Goal: Browse casually: Explore the website without a specific task or goal

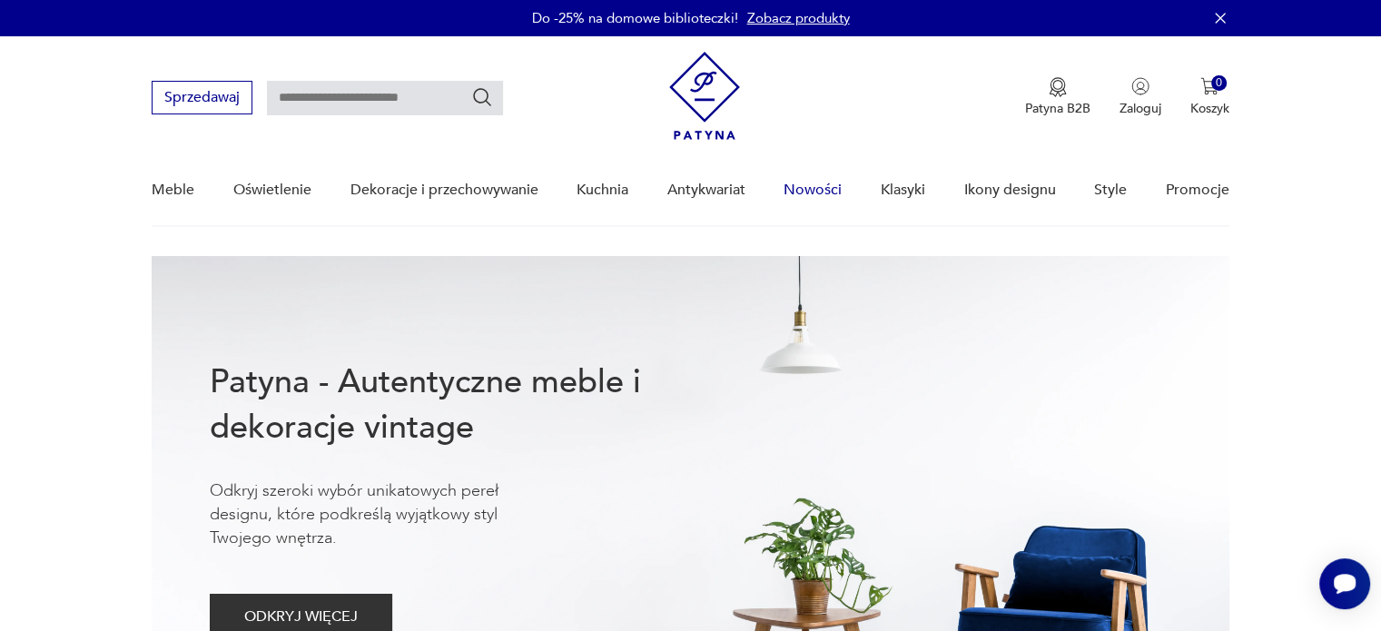
click at [832, 187] on link "Nowości" at bounding box center [813, 190] width 58 height 70
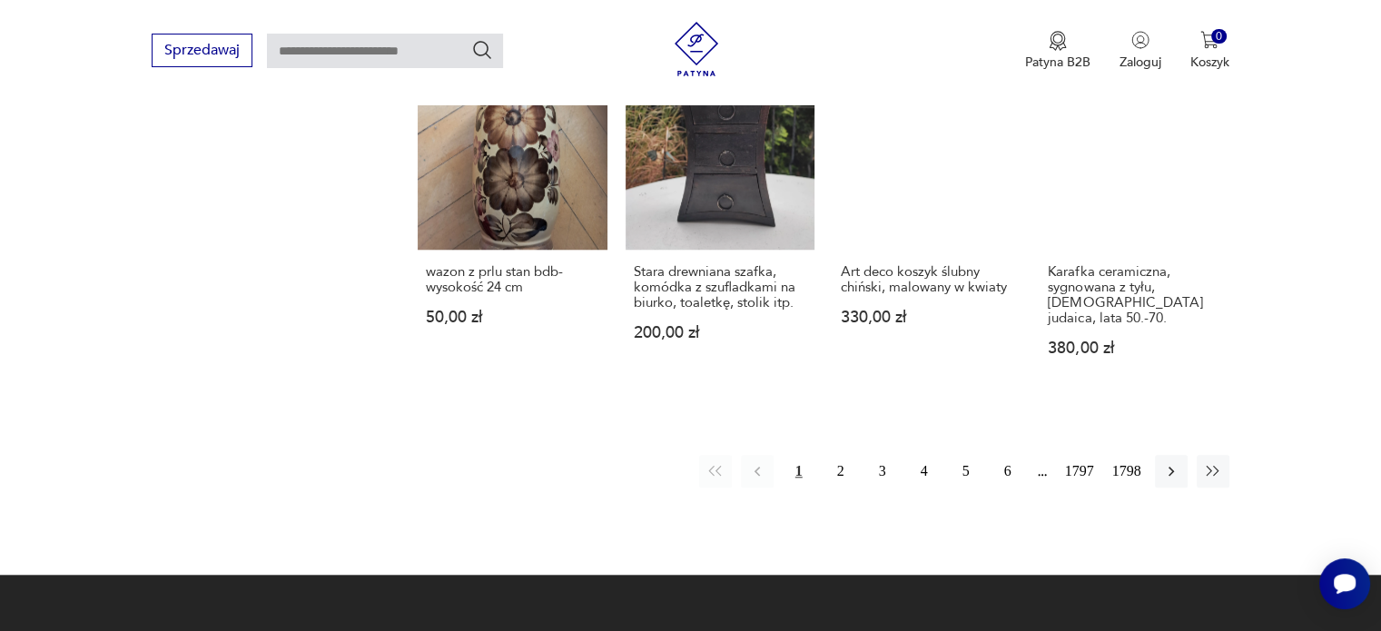
scroll to position [1576, 0]
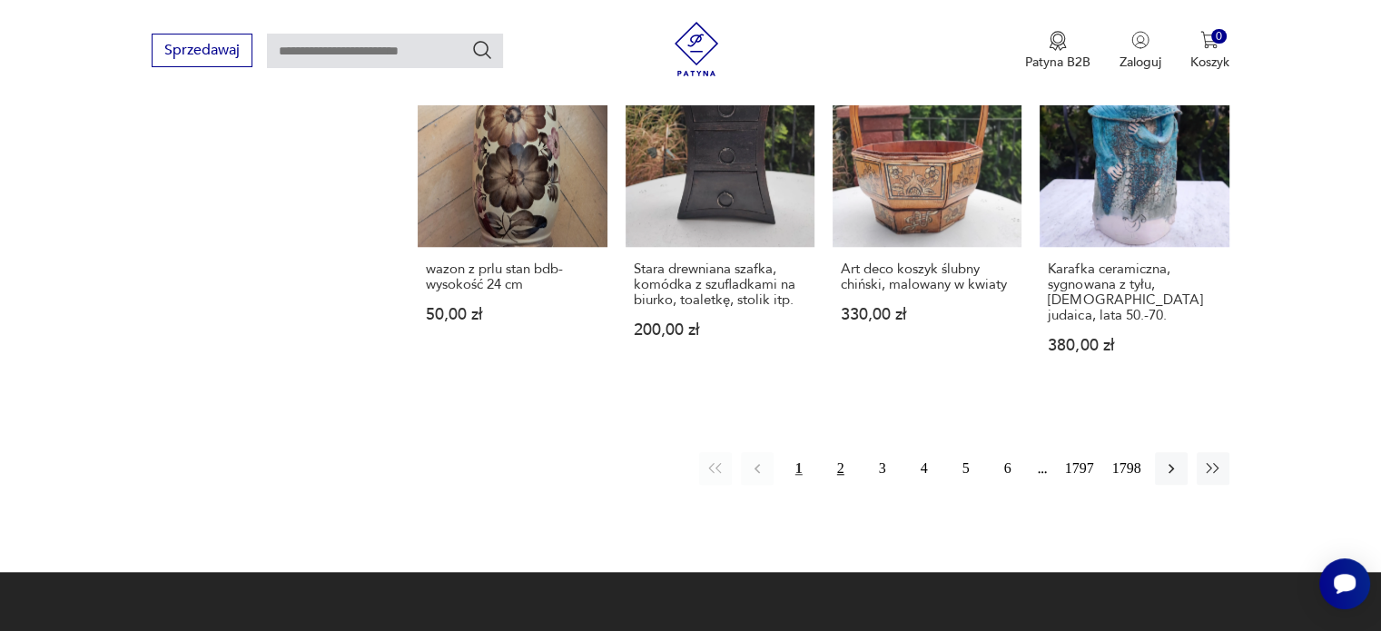
click at [832, 452] on button "2" at bounding box center [841, 468] width 33 height 33
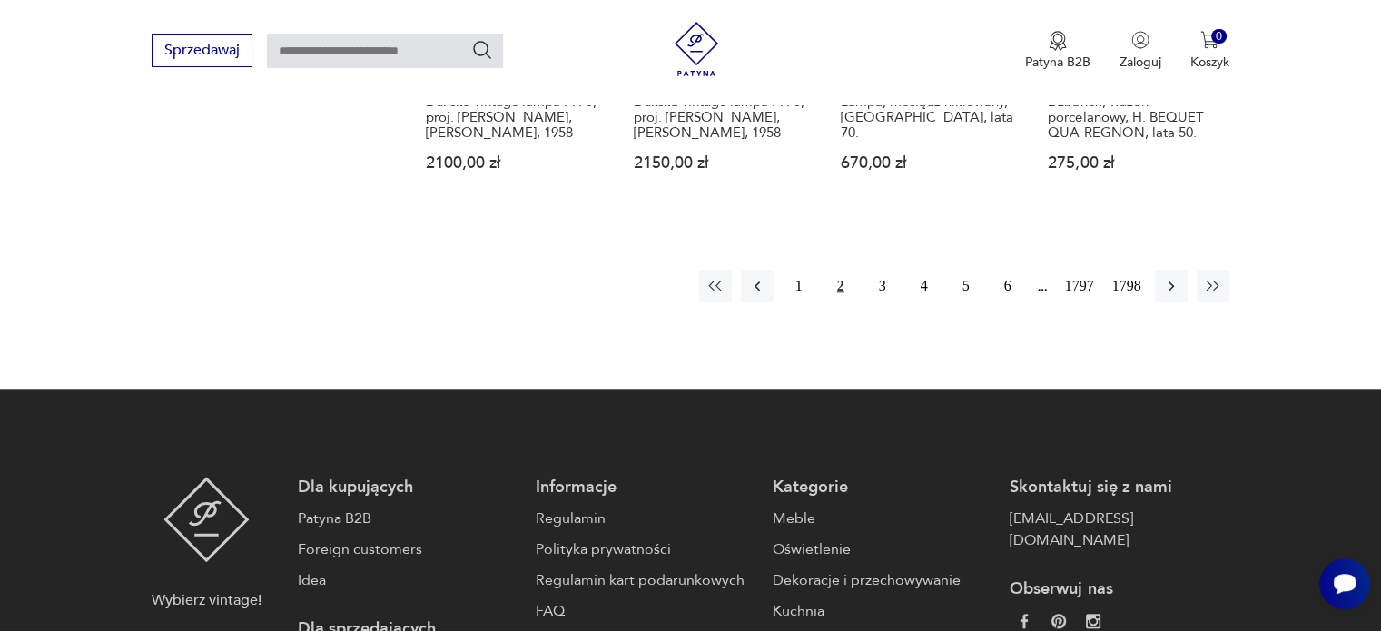
scroll to position [1731, 0]
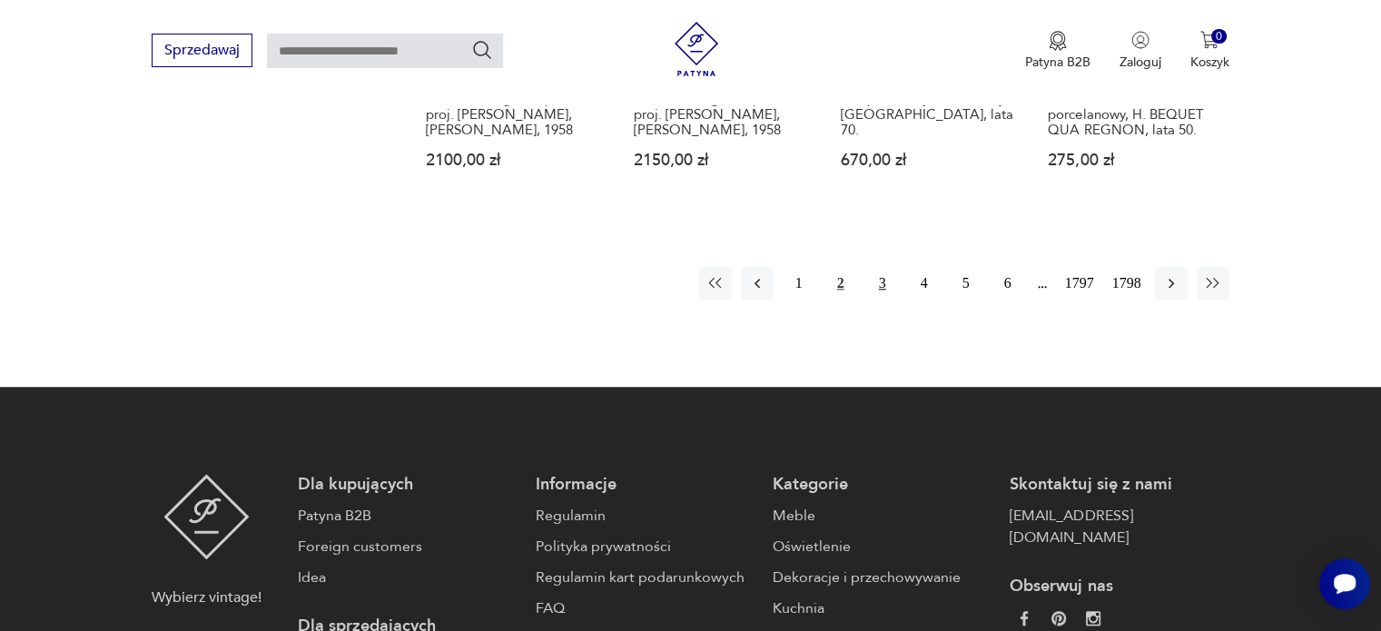
click at [887, 267] on button "3" at bounding box center [882, 283] width 33 height 33
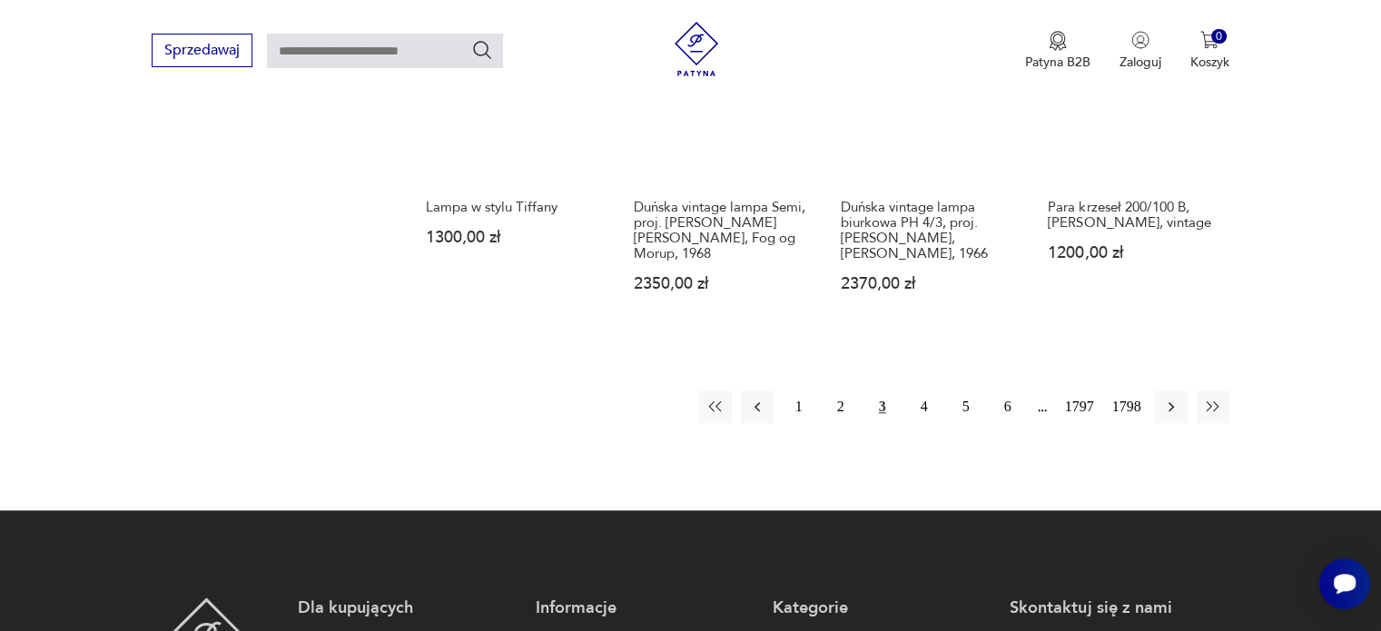
scroll to position [1653, 0]
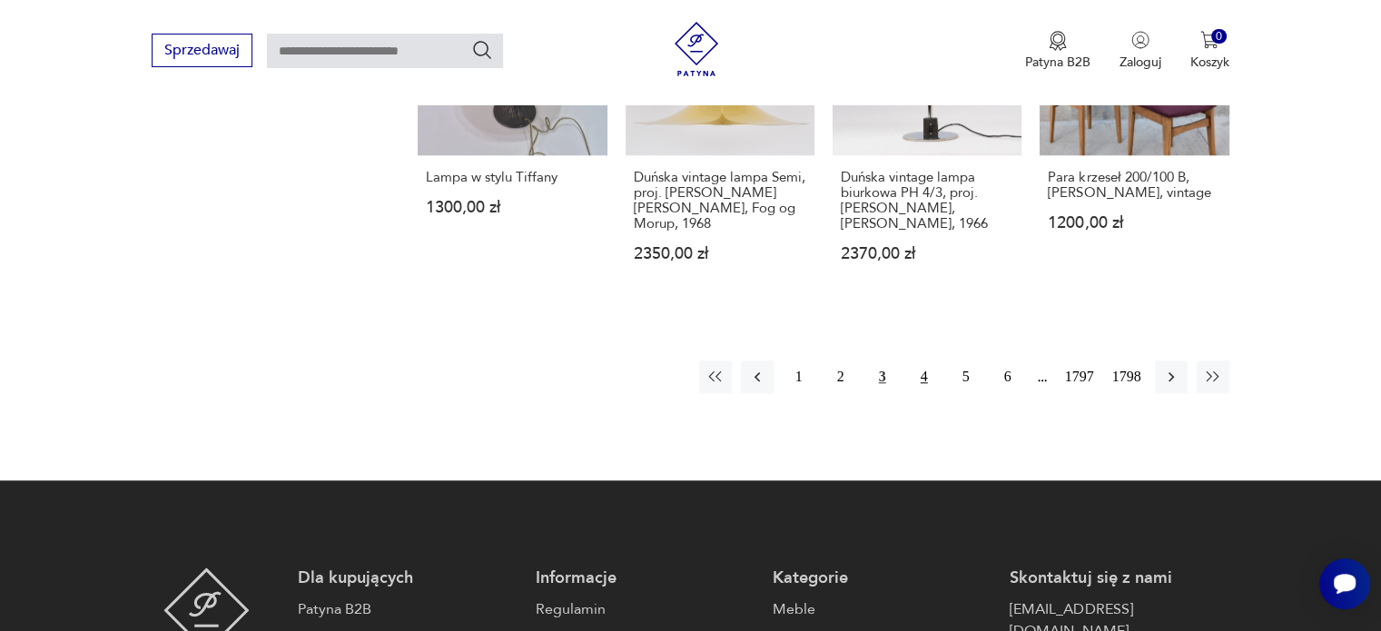
click at [914, 374] on button "4" at bounding box center [924, 377] width 33 height 33
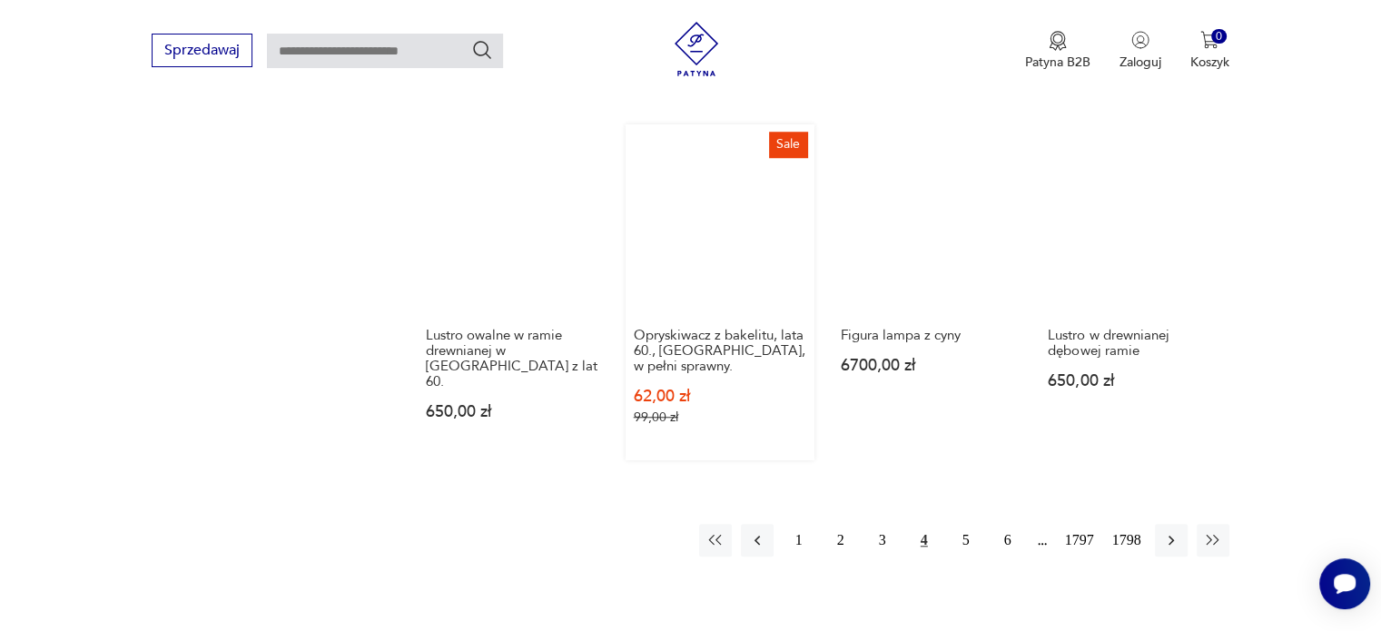
scroll to position [1527, 0]
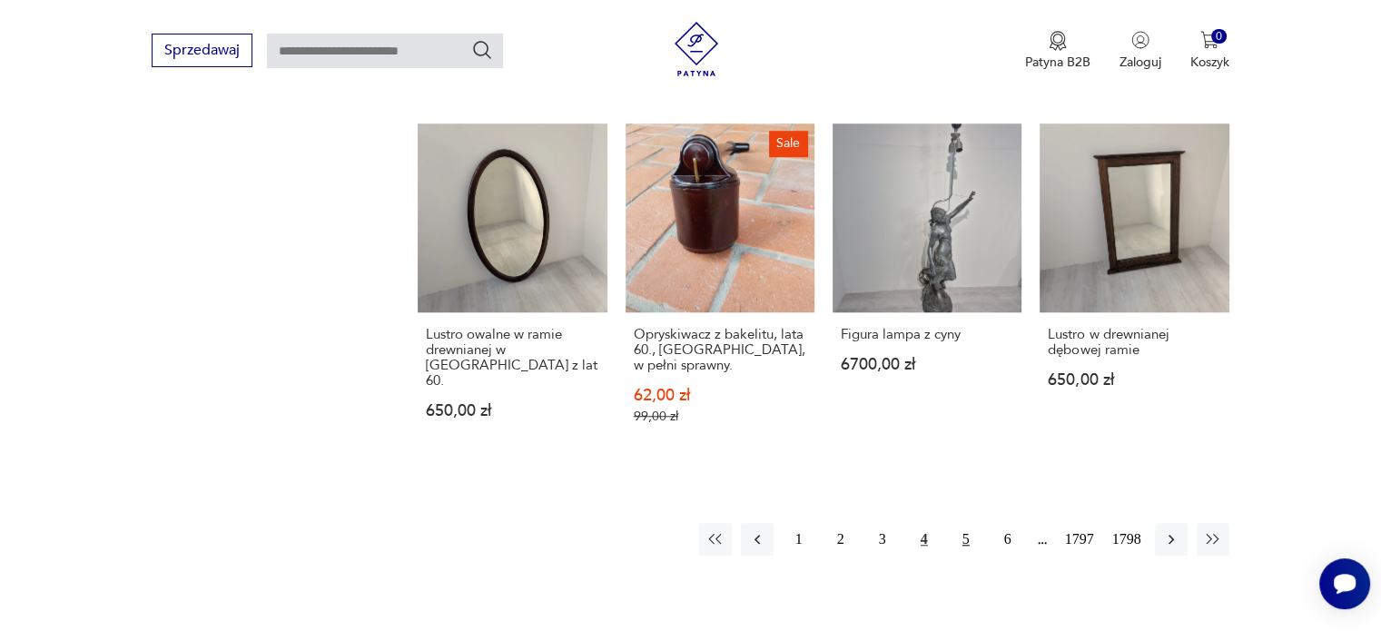
click at [964, 523] on button "5" at bounding box center [966, 539] width 33 height 33
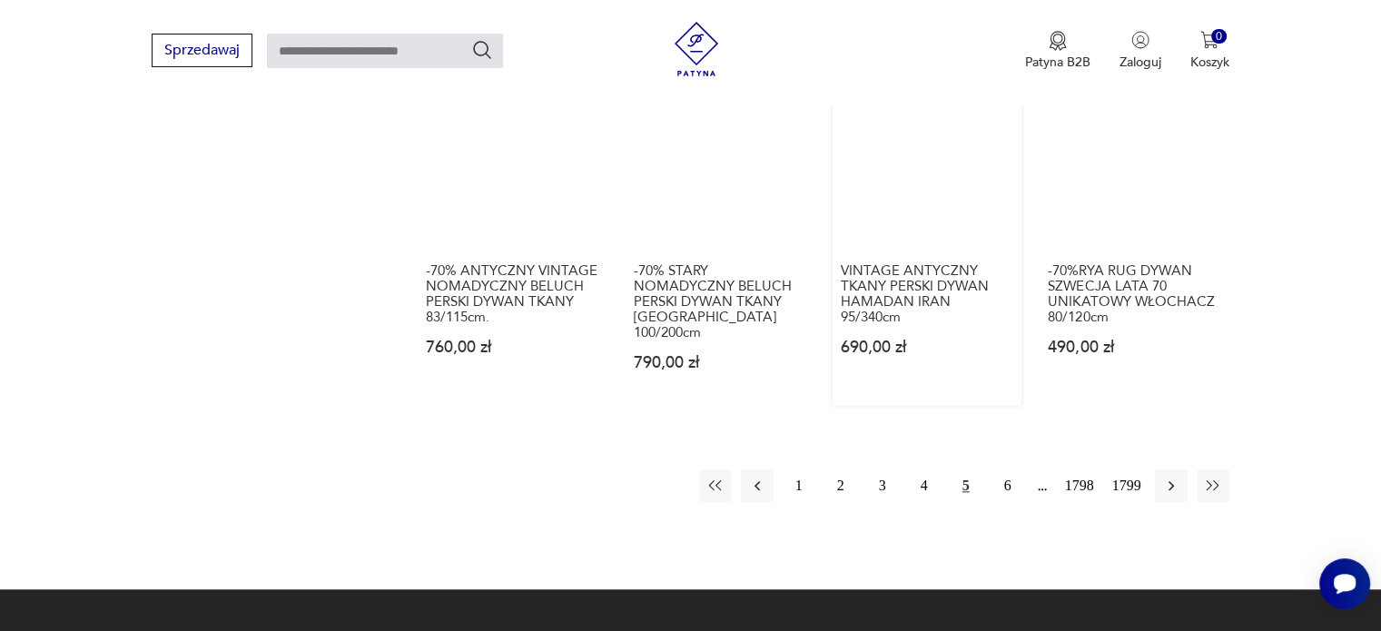
scroll to position [1612, 0]
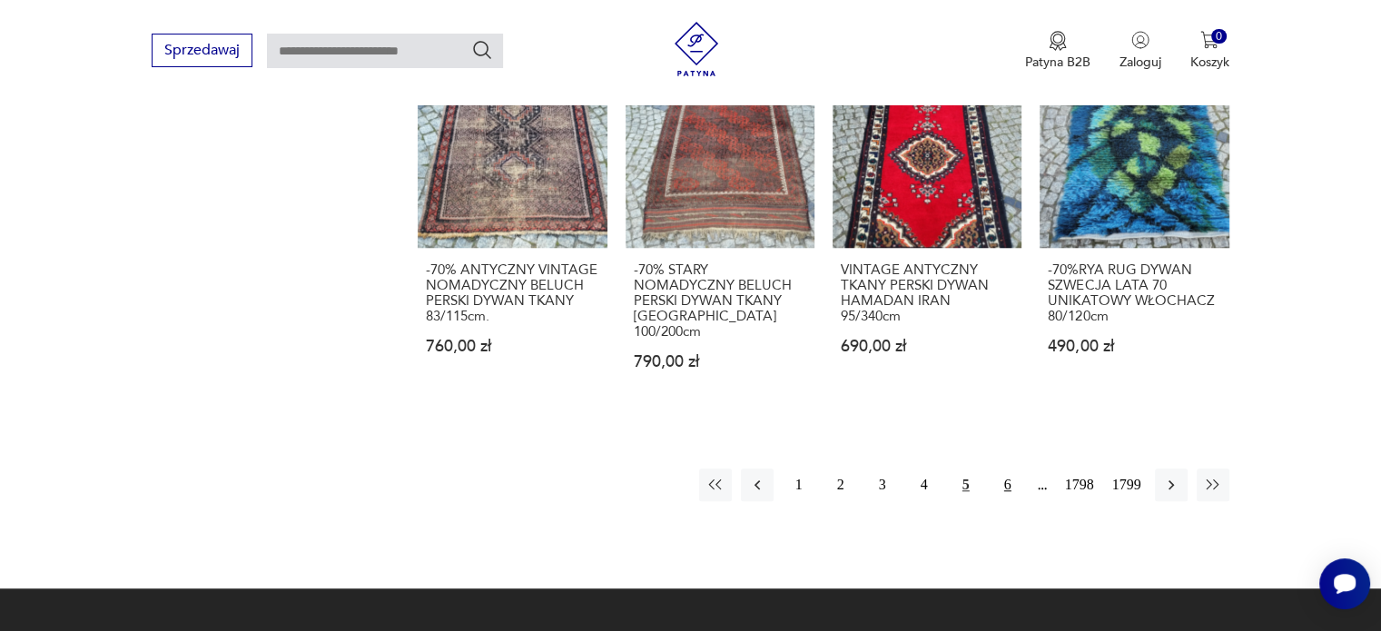
click at [1003, 469] on button "6" at bounding box center [1008, 485] width 33 height 33
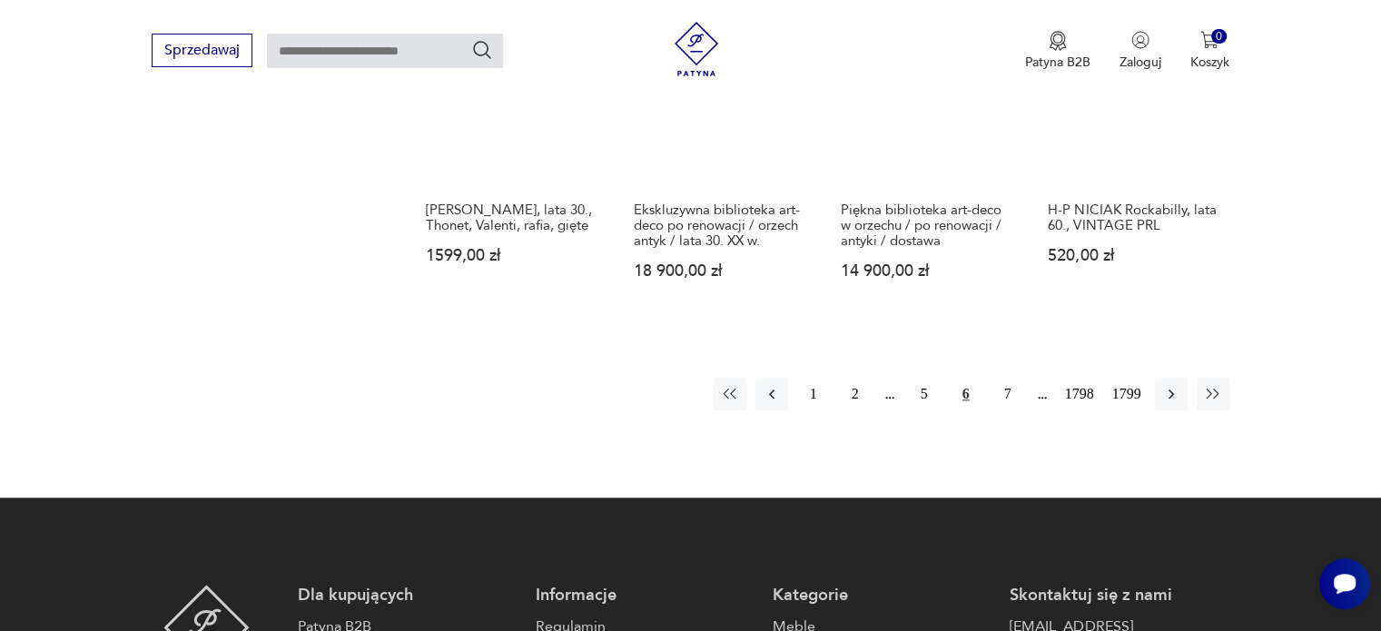
scroll to position [1710, 0]
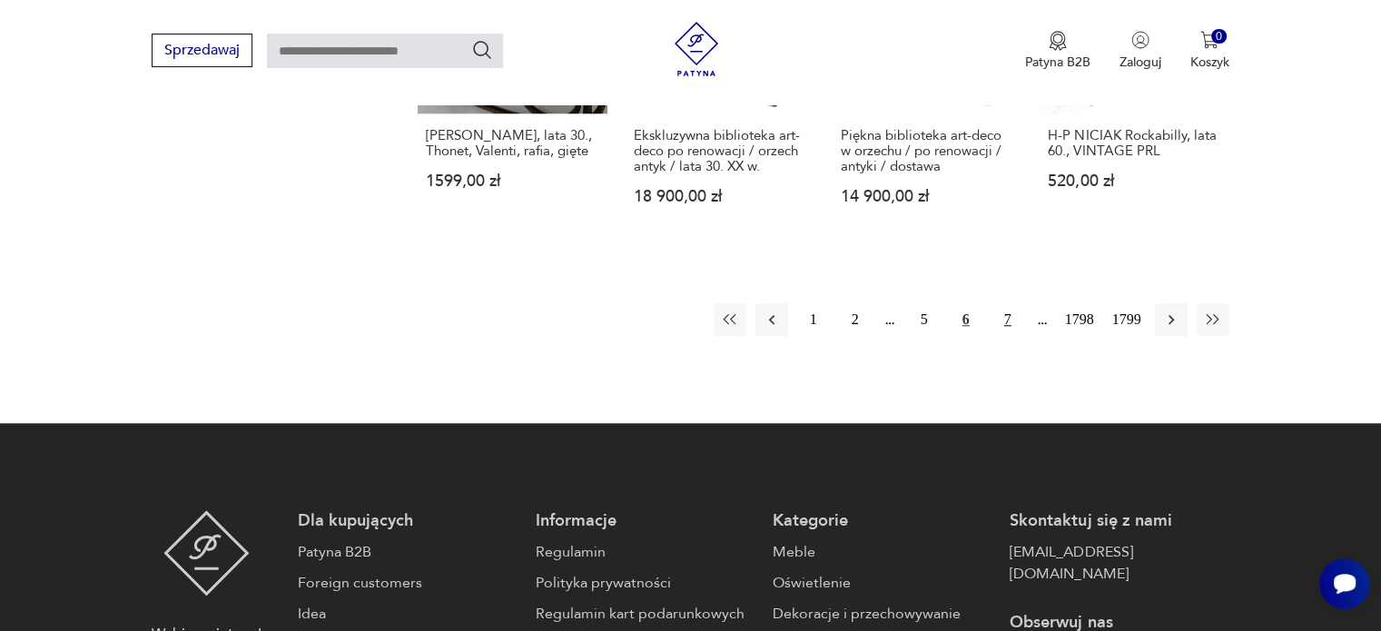
click at [1016, 307] on button "7" at bounding box center [1008, 319] width 33 height 33
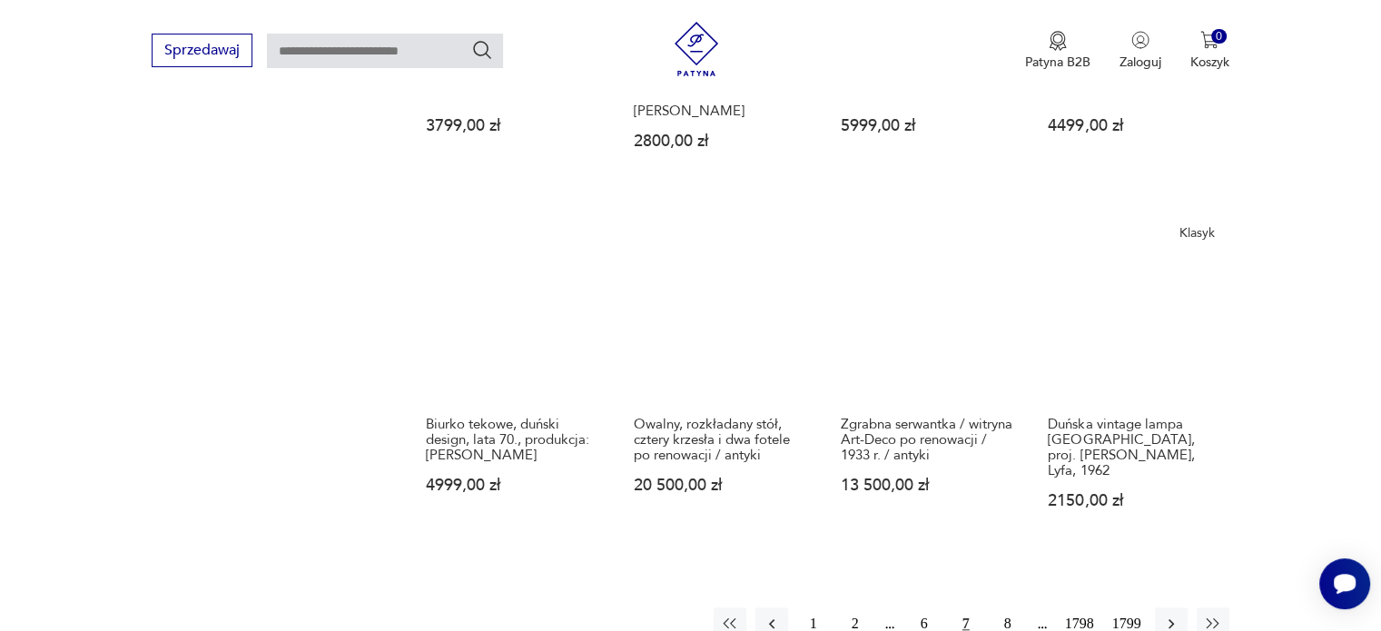
scroll to position [1556, 0]
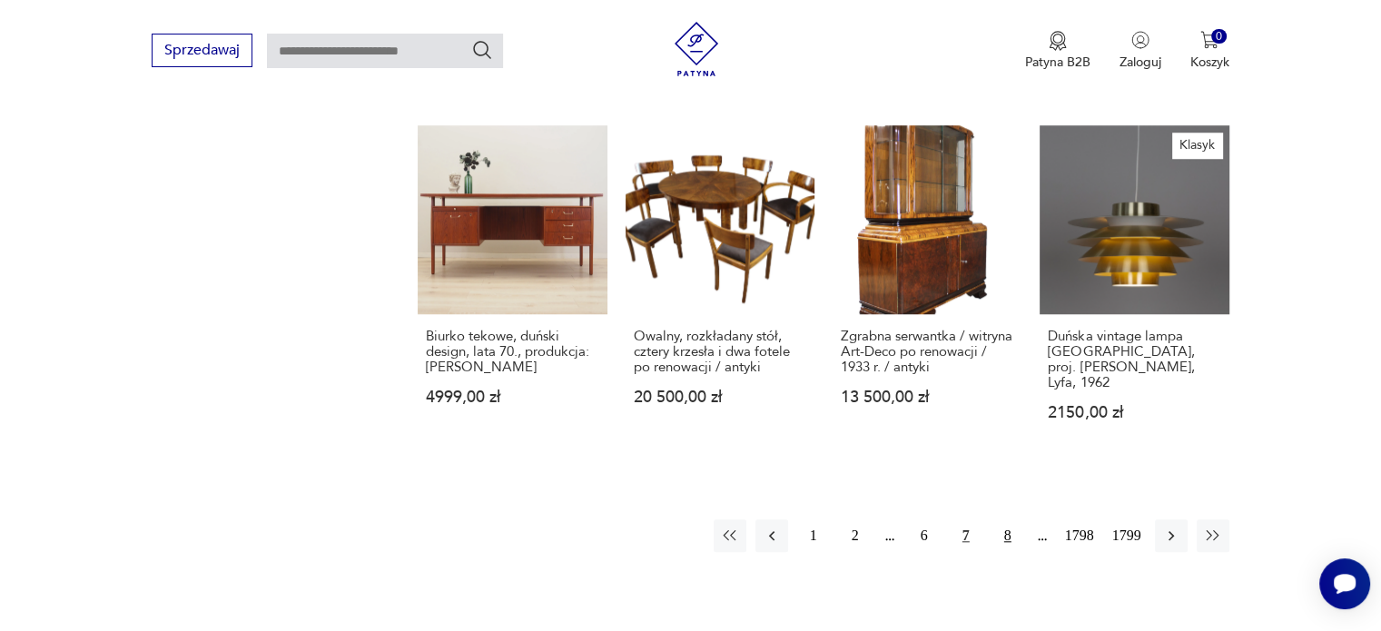
click at [1010, 519] on button "8" at bounding box center [1008, 535] width 33 height 33
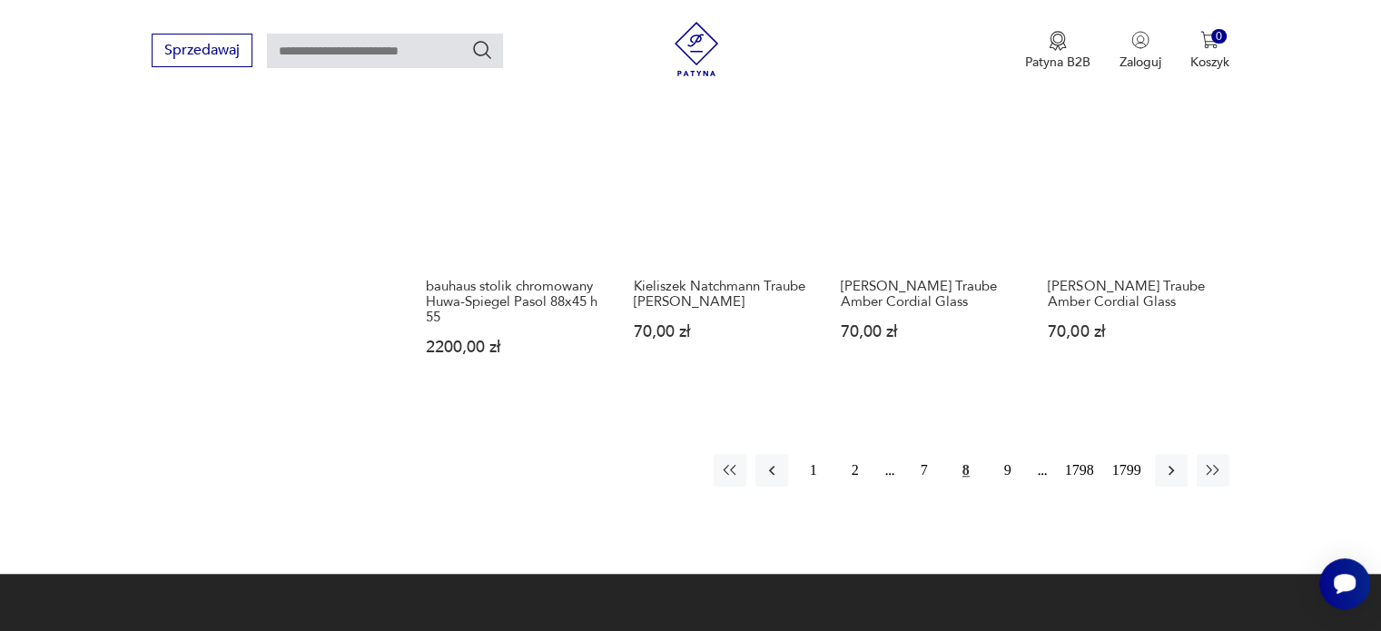
scroll to position [1577, 0]
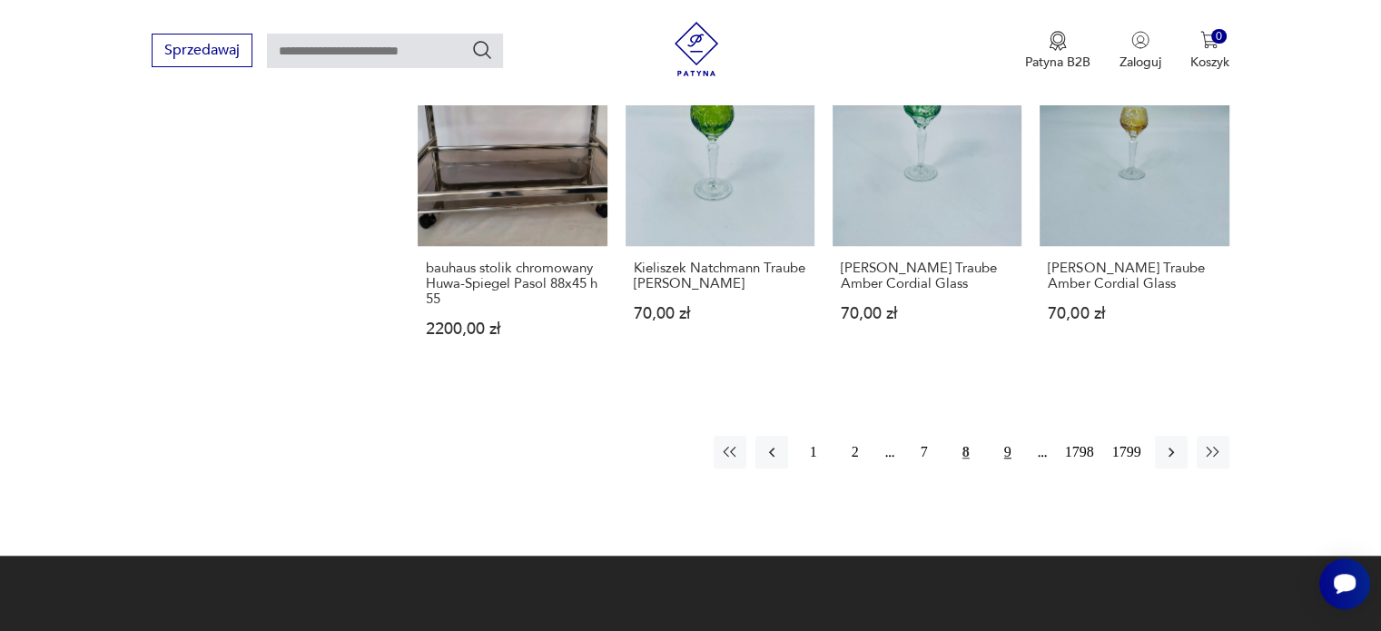
click at [1013, 436] on button "9" at bounding box center [1008, 452] width 33 height 33
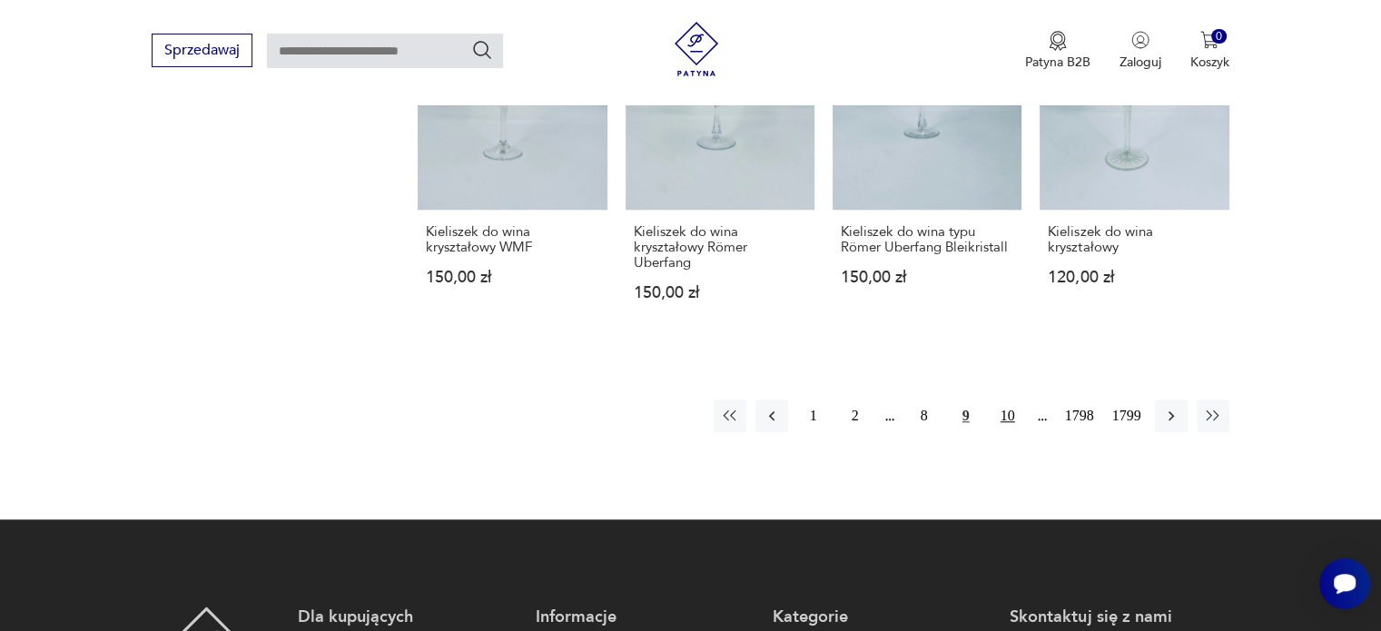
click at [1006, 407] on button "10" at bounding box center [1008, 416] width 33 height 33
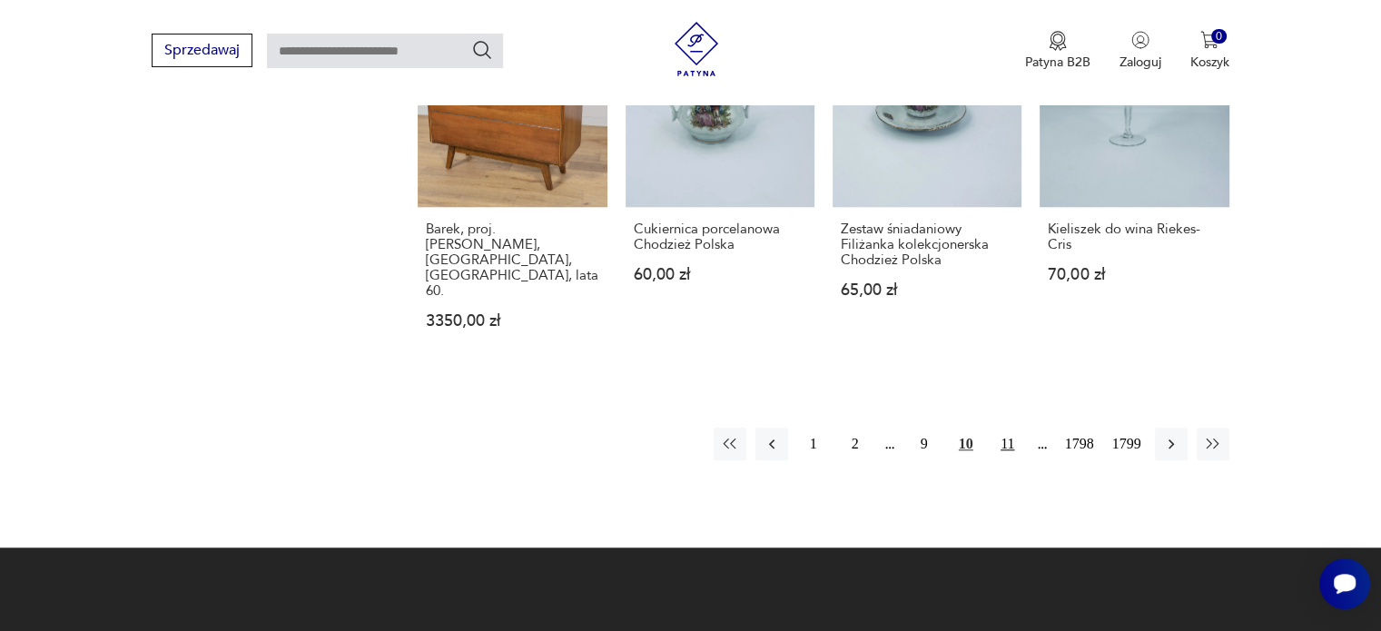
click at [1004, 428] on button "11" at bounding box center [1008, 444] width 33 height 33
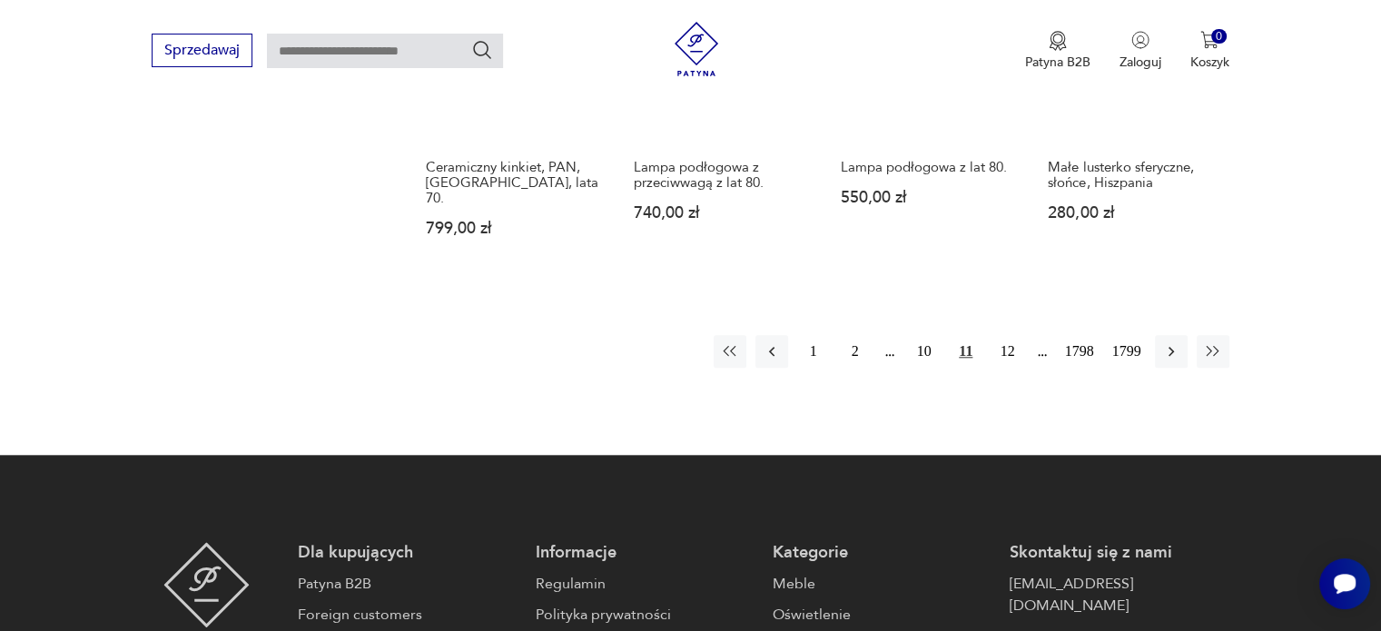
scroll to position [1710, 0]
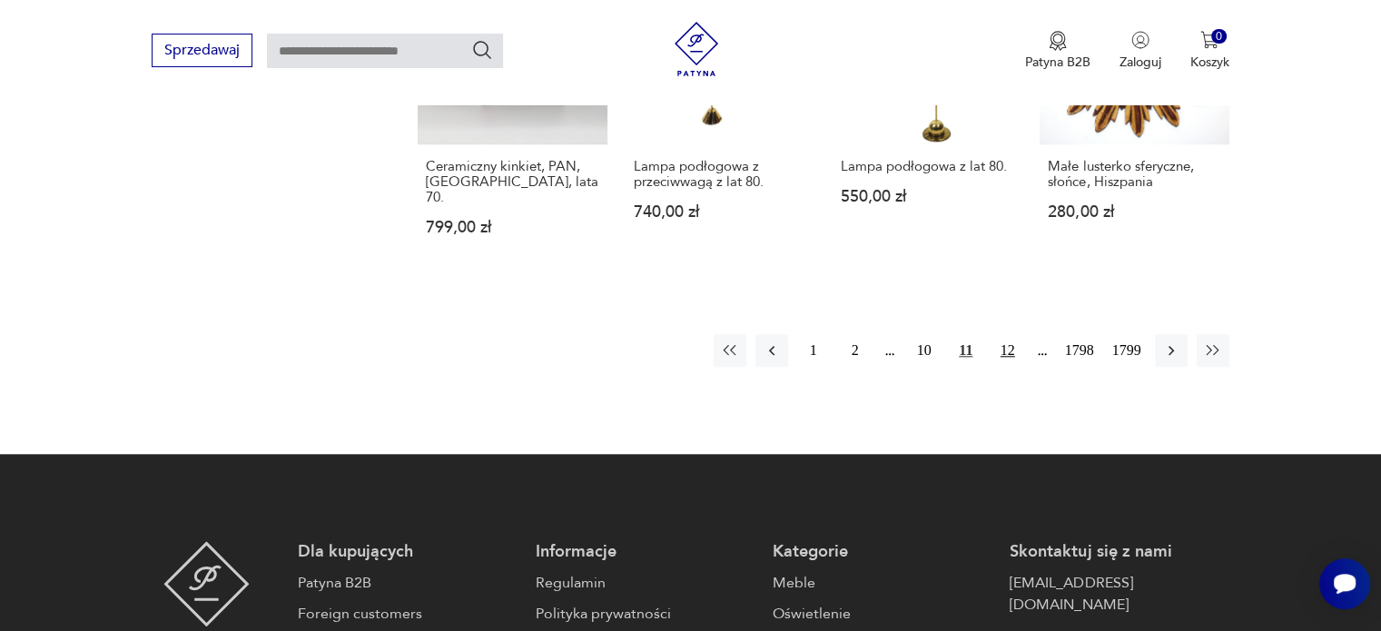
click at [1010, 334] on button "12" at bounding box center [1008, 350] width 33 height 33
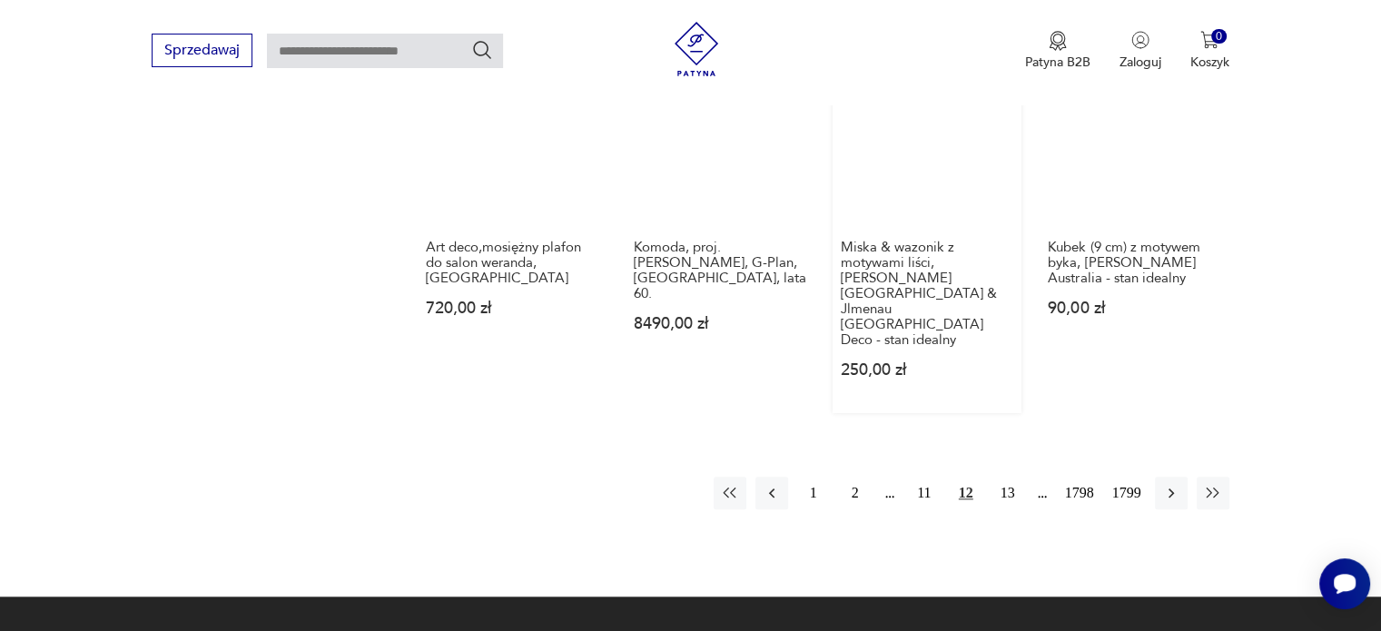
scroll to position [1694, 0]
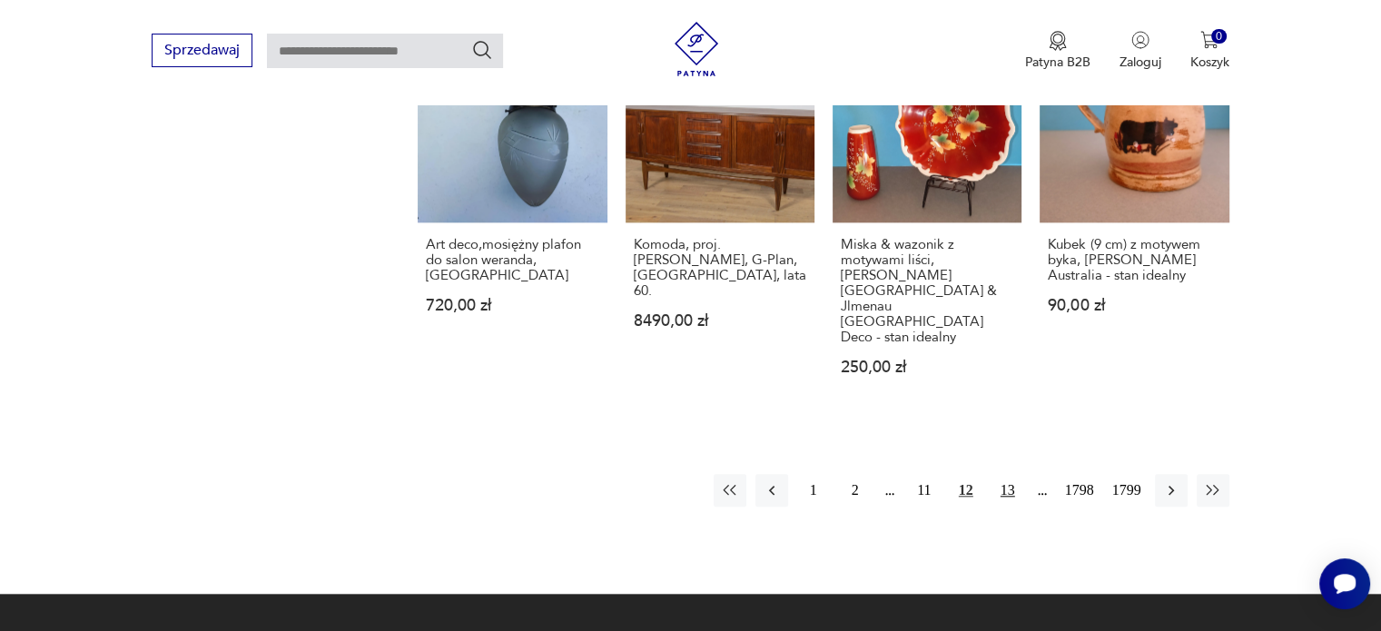
click at [1018, 474] on button "13" at bounding box center [1008, 490] width 33 height 33
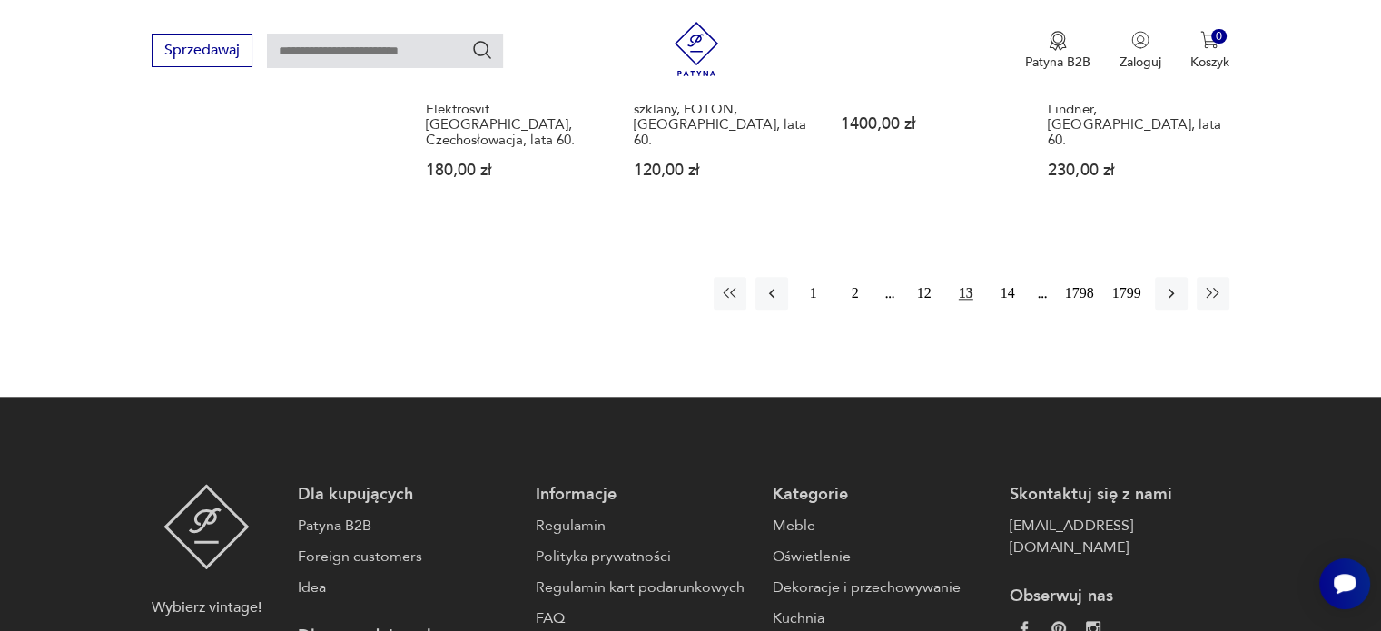
scroll to position [1830, 0]
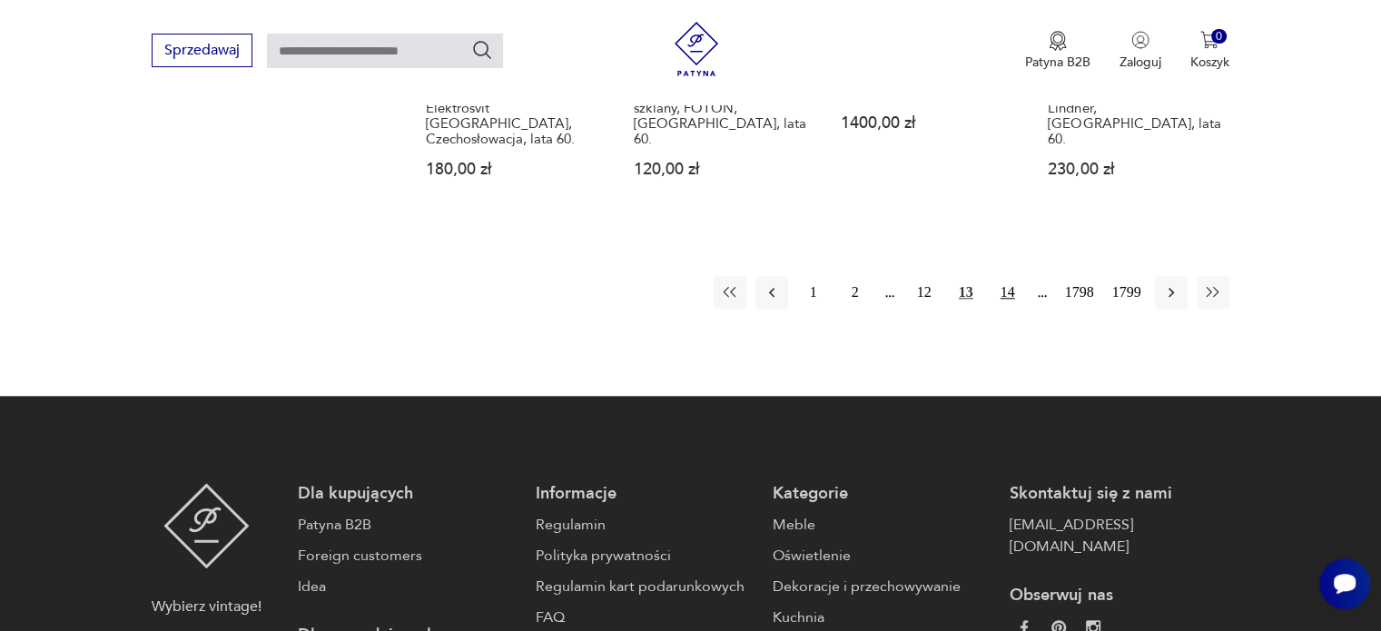
click at [1004, 276] on button "14" at bounding box center [1008, 292] width 33 height 33
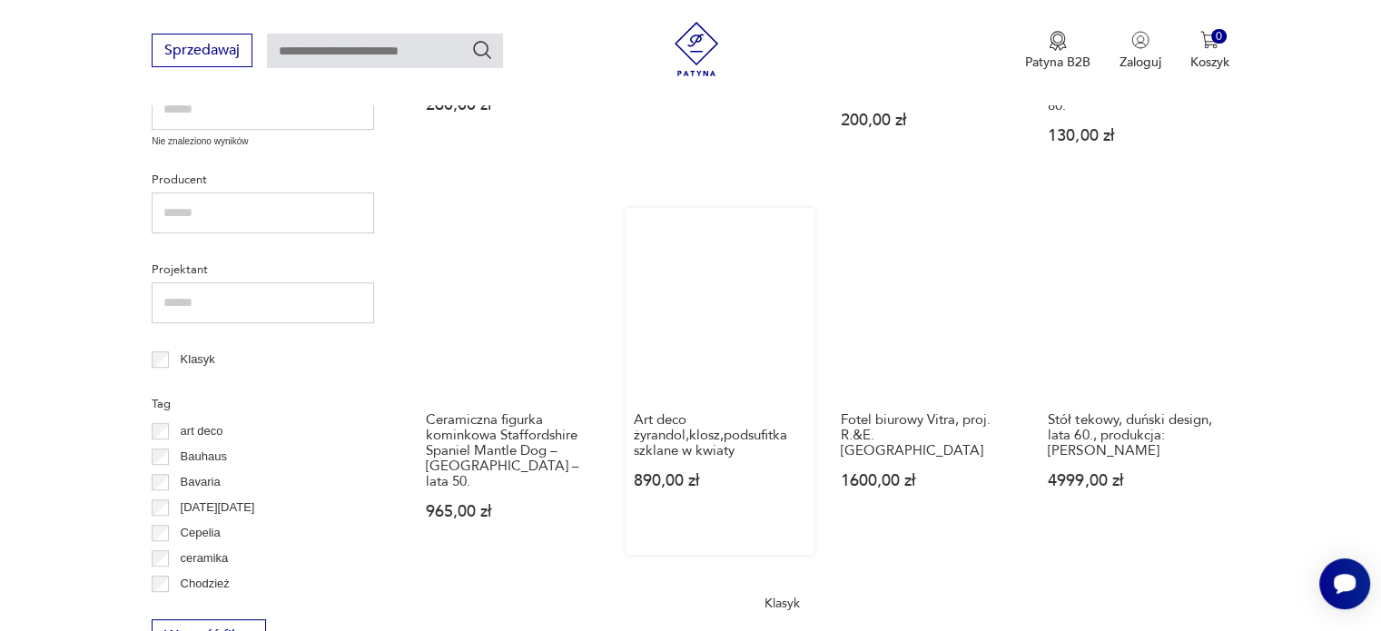
scroll to position [736, 0]
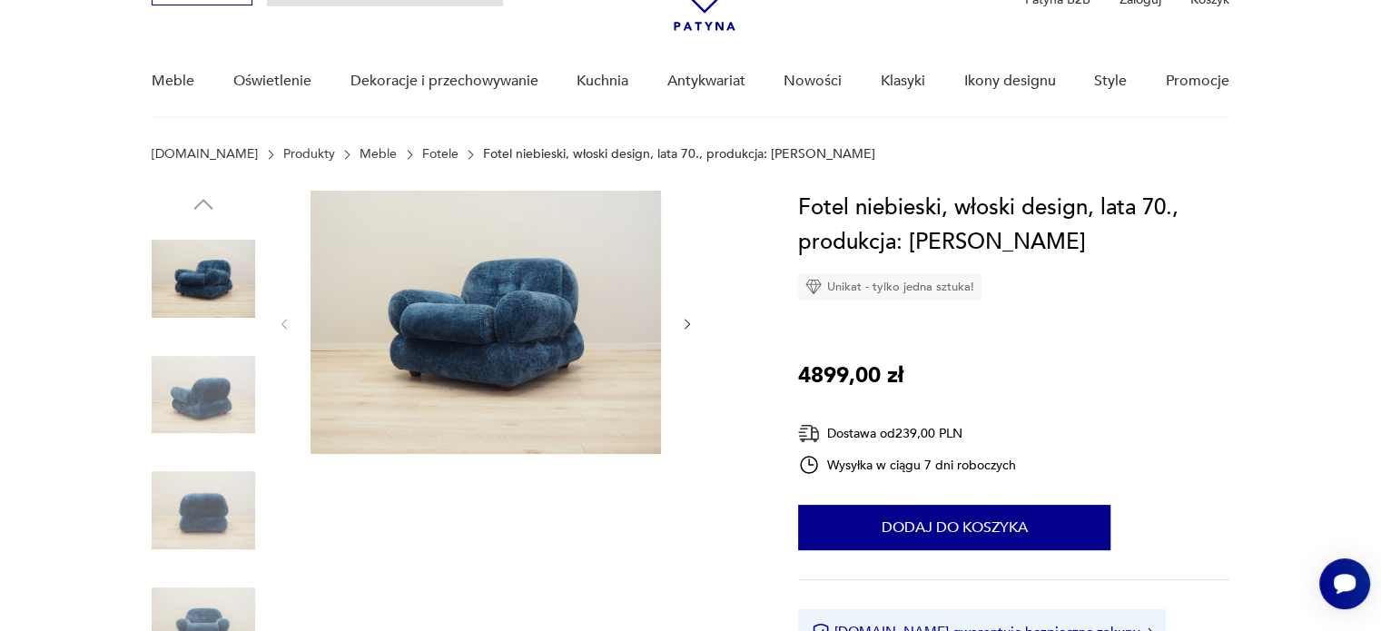
scroll to position [111, 0]
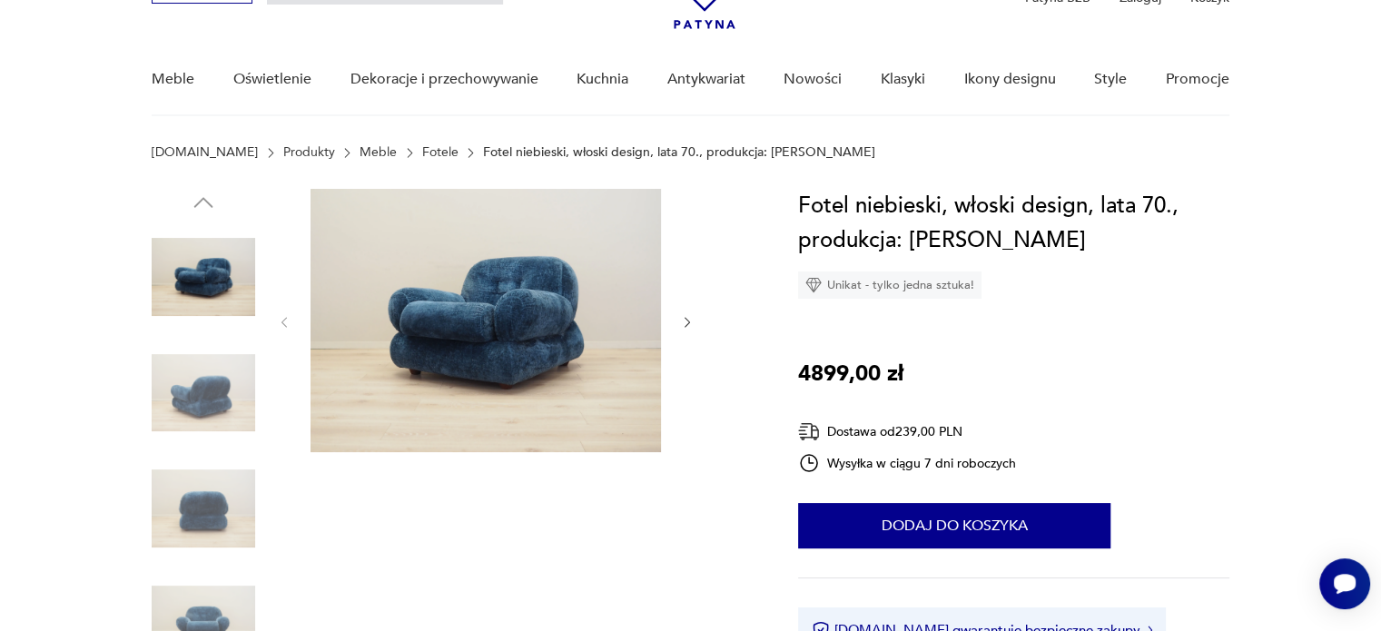
click at [487, 322] on img at bounding box center [486, 320] width 351 height 263
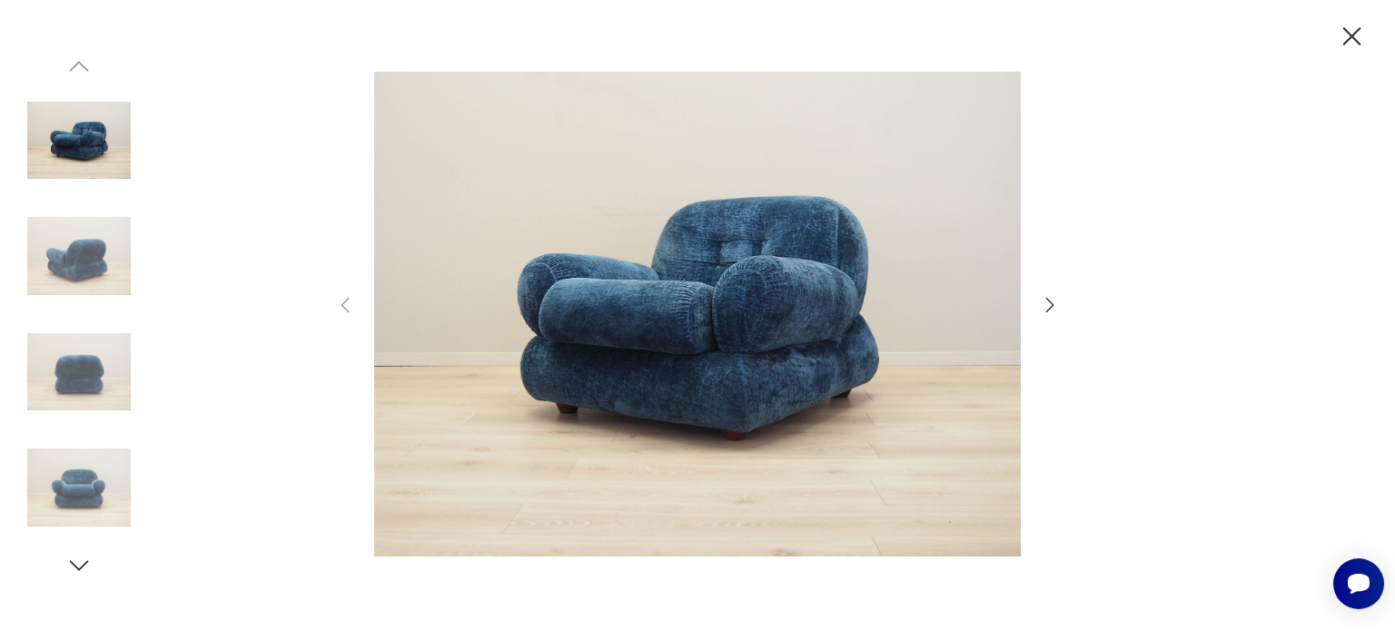
click at [1053, 304] on icon "button" at bounding box center [1050, 304] width 8 height 15
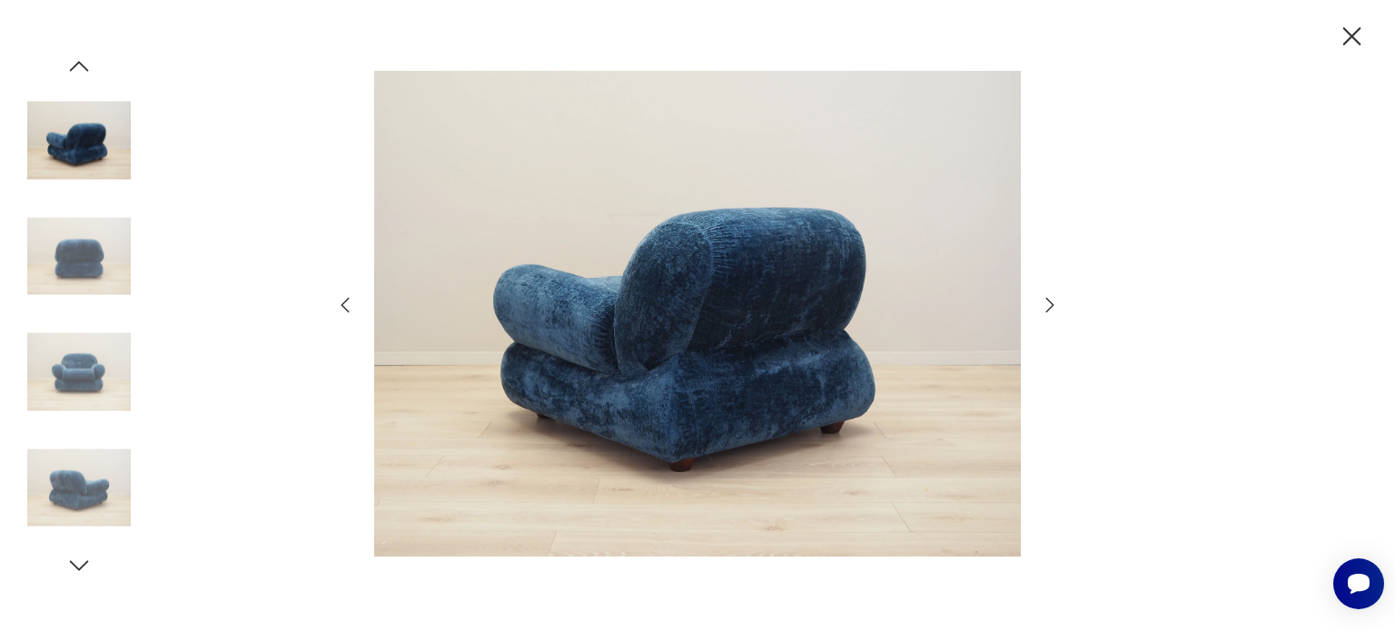
click at [1047, 303] on icon "button" at bounding box center [1050, 305] width 22 height 22
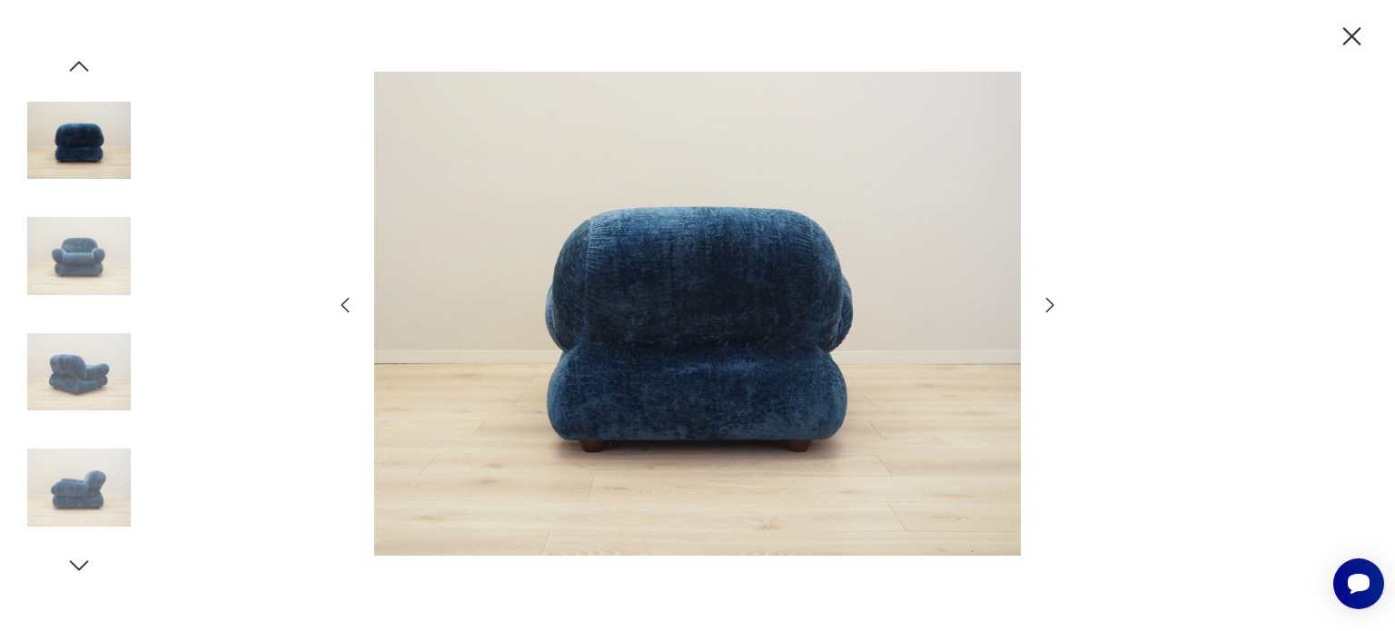
click at [1046, 301] on icon "button" at bounding box center [1050, 305] width 22 height 22
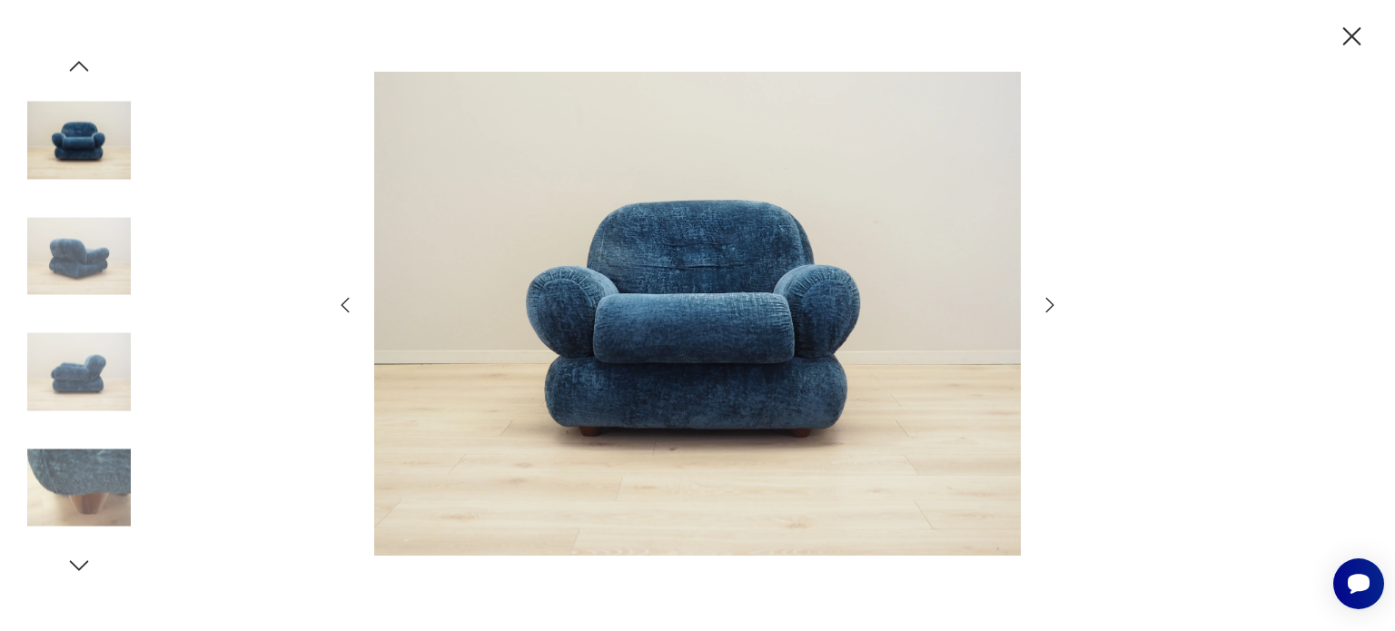
click at [1045, 301] on icon "button" at bounding box center [1050, 305] width 22 height 22
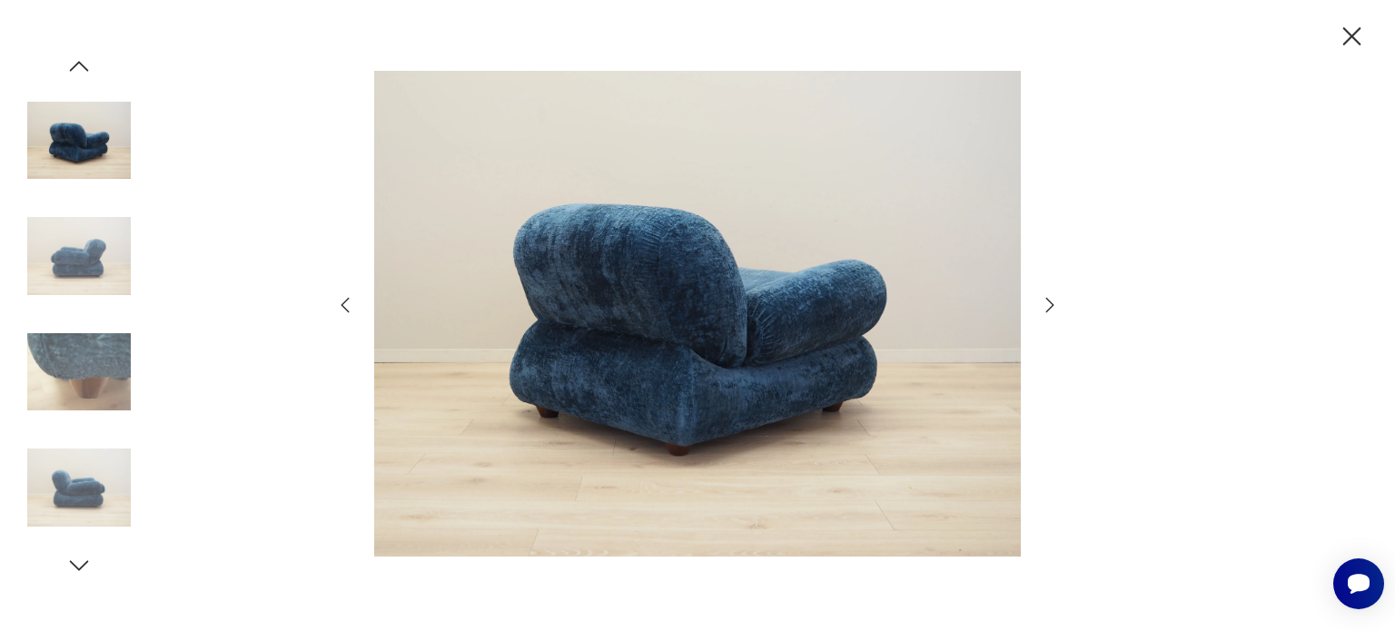
click at [1045, 301] on icon "button" at bounding box center [1050, 305] width 22 height 22
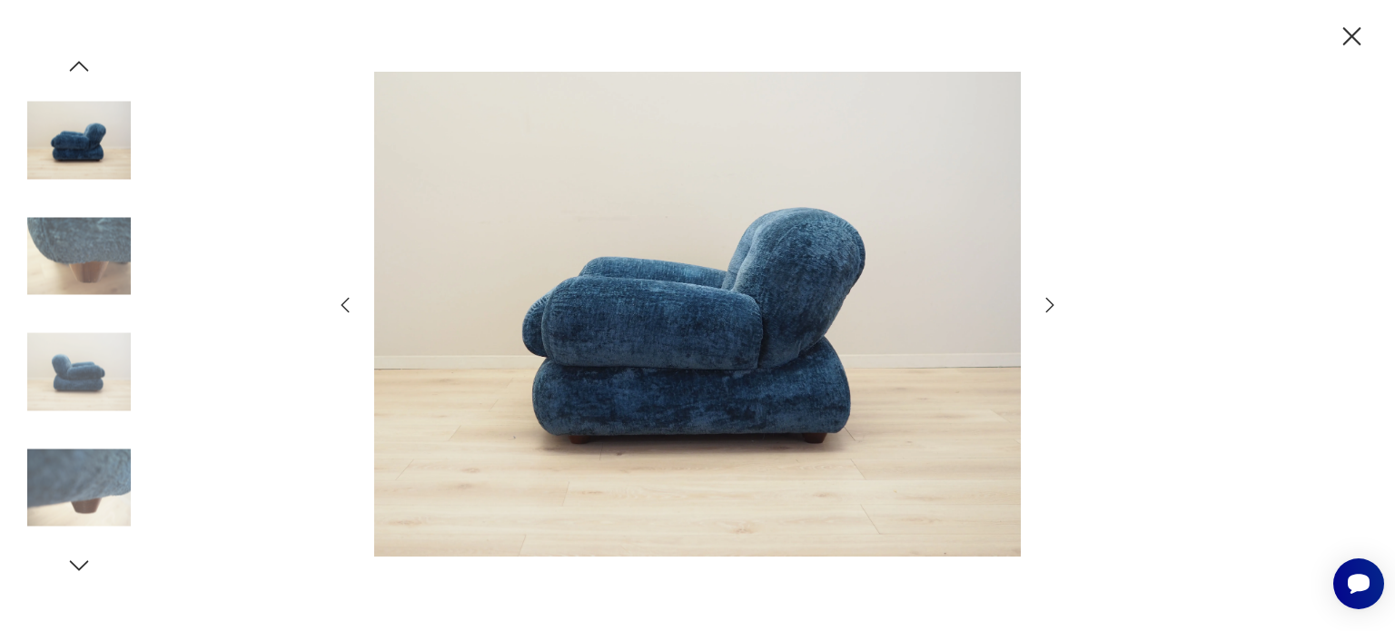
click at [1045, 300] on icon "button" at bounding box center [1050, 305] width 22 height 22
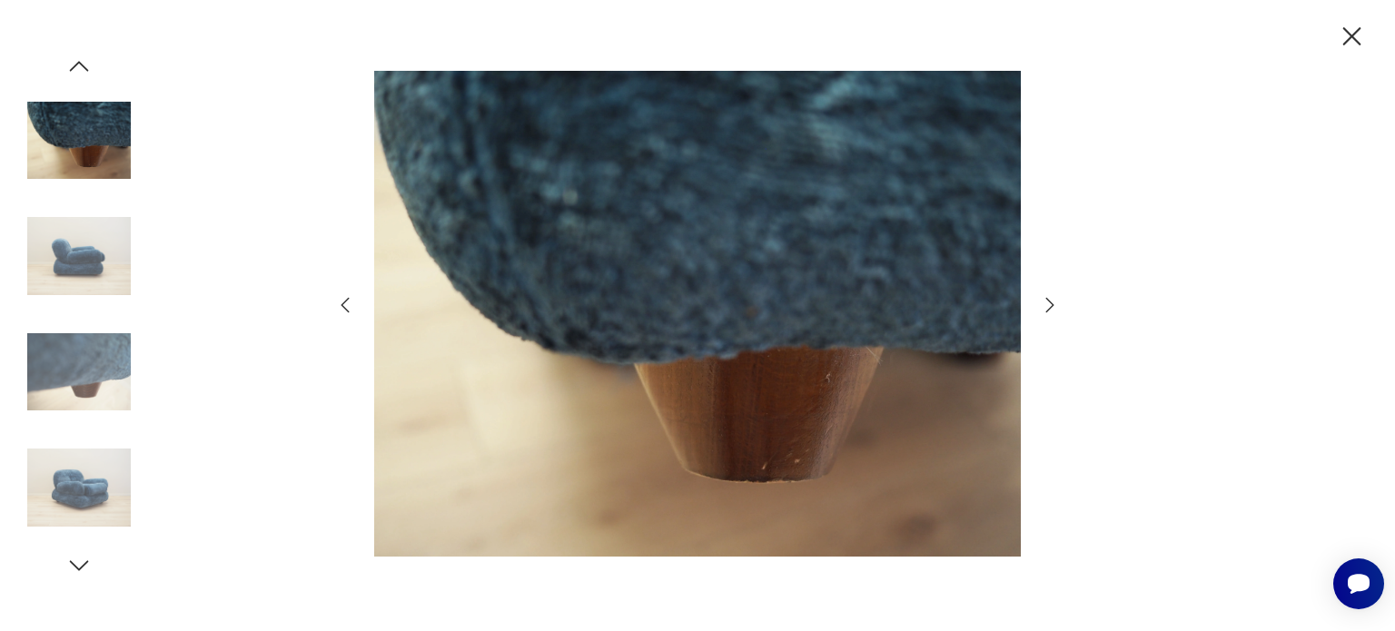
click at [1045, 300] on icon "button" at bounding box center [1050, 305] width 22 height 22
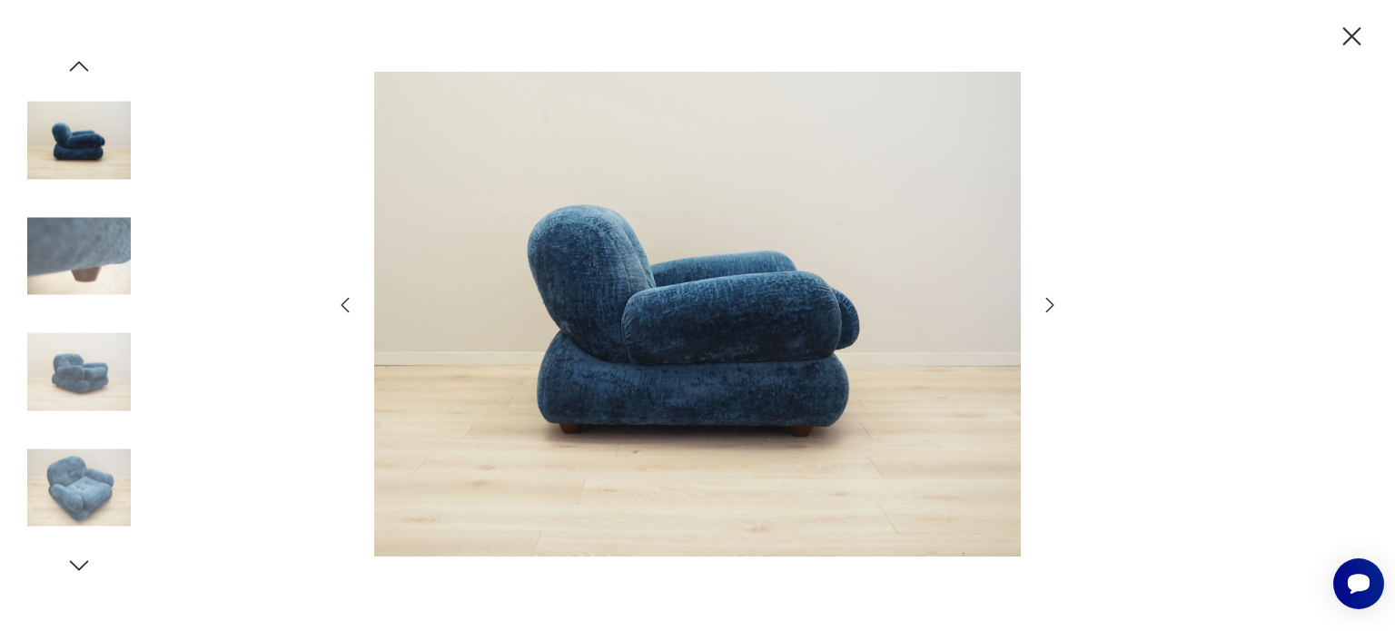
click at [1045, 299] on icon "button" at bounding box center [1050, 305] width 22 height 22
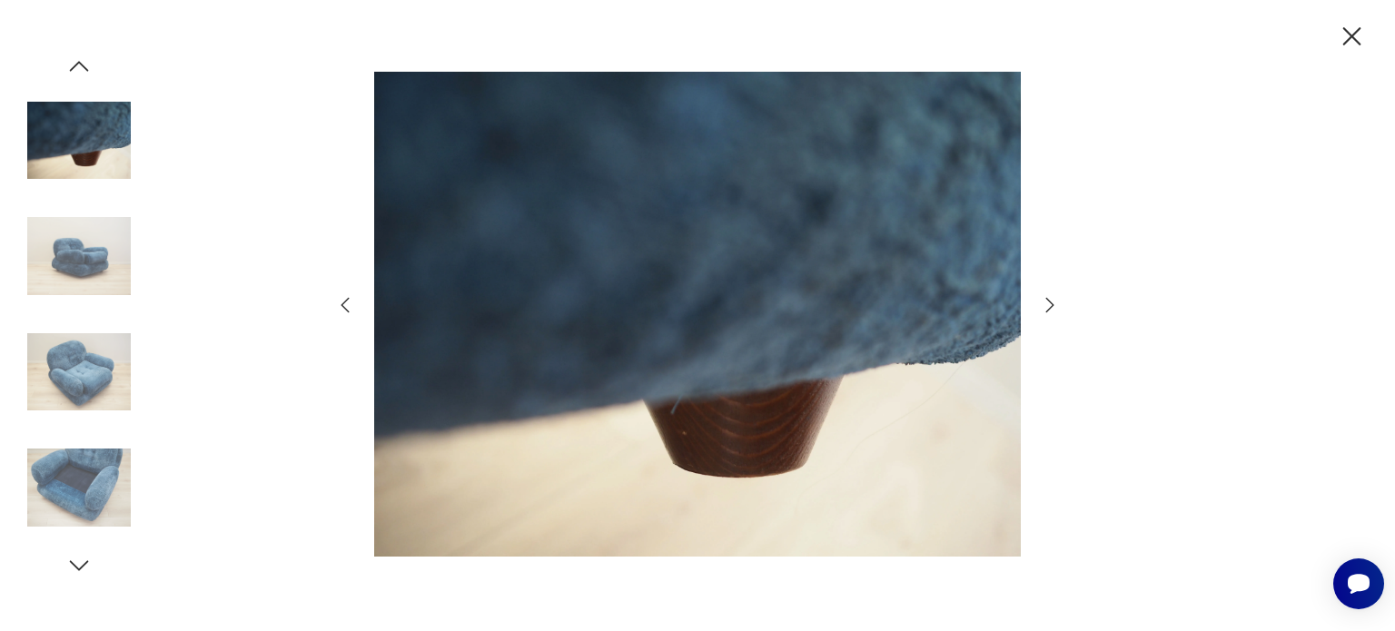
click at [1045, 299] on icon "button" at bounding box center [1050, 305] width 22 height 22
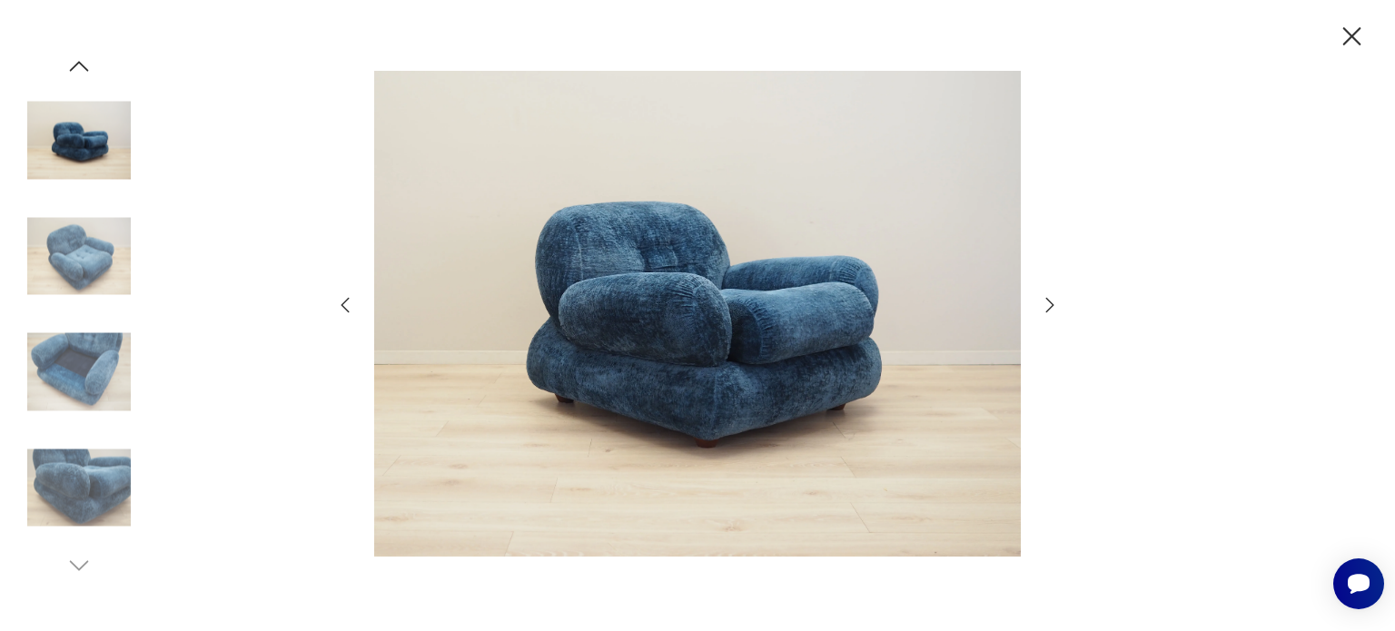
click at [1045, 298] on icon "button" at bounding box center [1050, 305] width 22 height 22
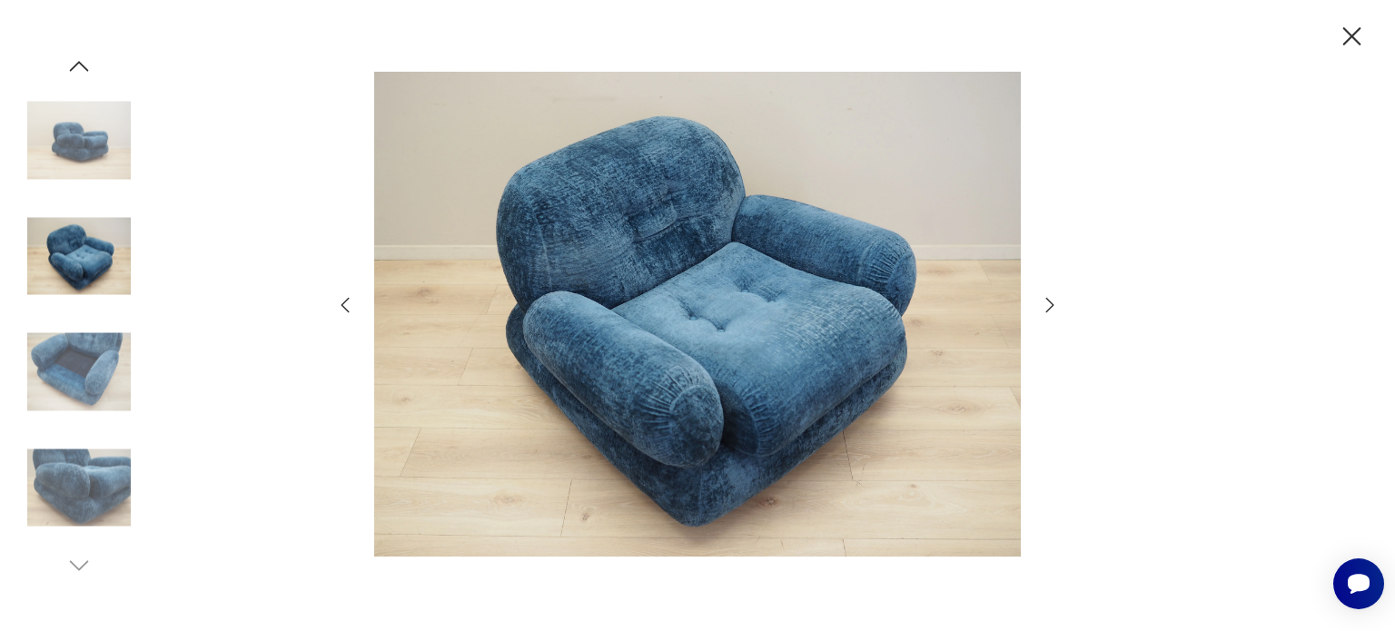
click at [1045, 298] on icon "button" at bounding box center [1050, 305] width 22 height 22
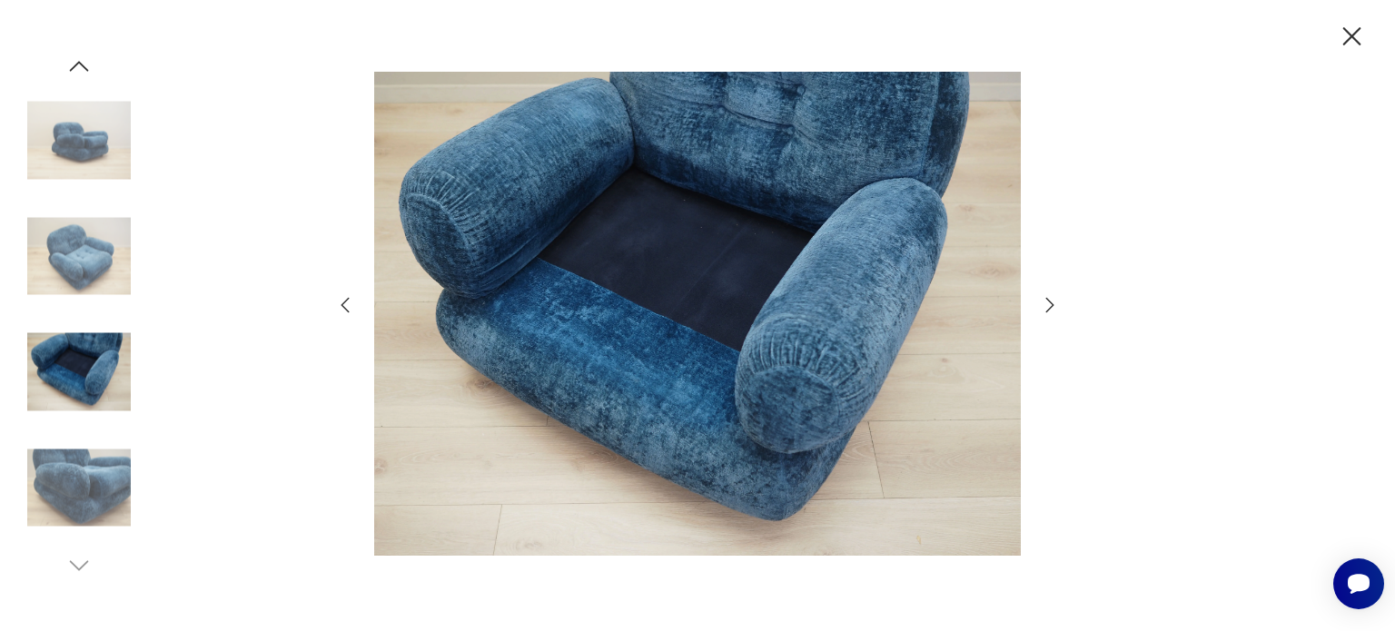
click at [1045, 298] on icon "button" at bounding box center [1050, 305] width 22 height 22
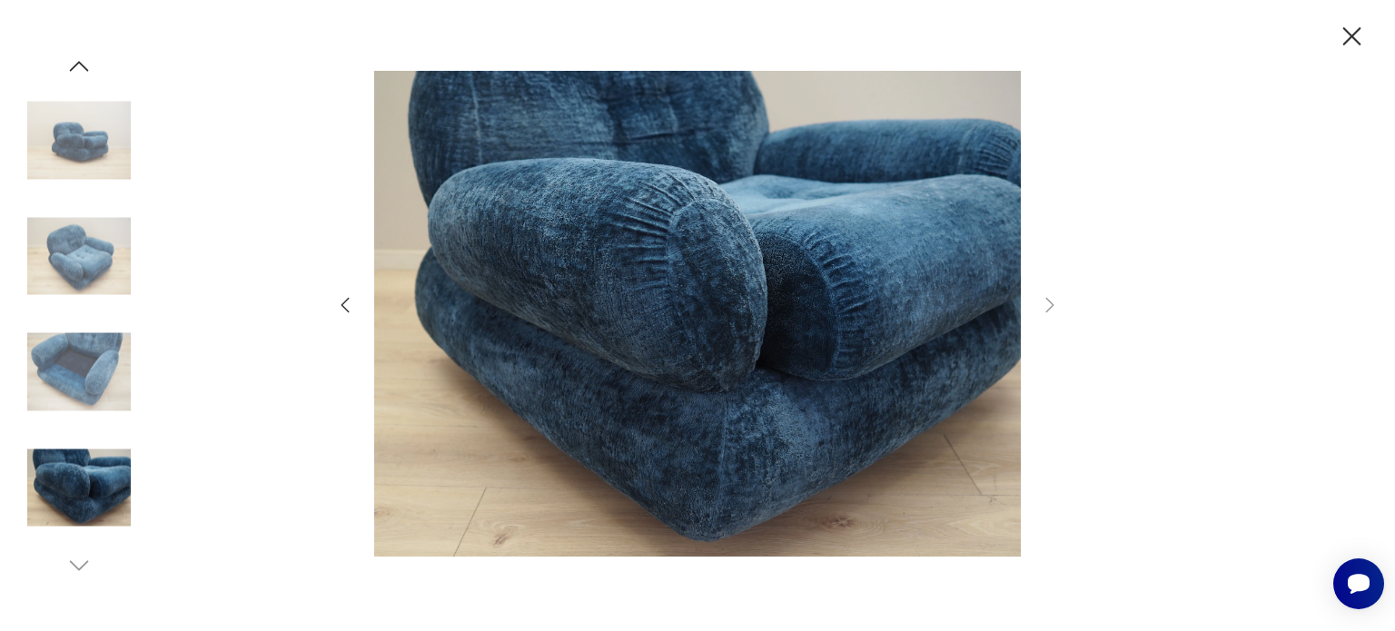
click at [1358, 33] on icon "button" at bounding box center [1352, 37] width 32 height 32
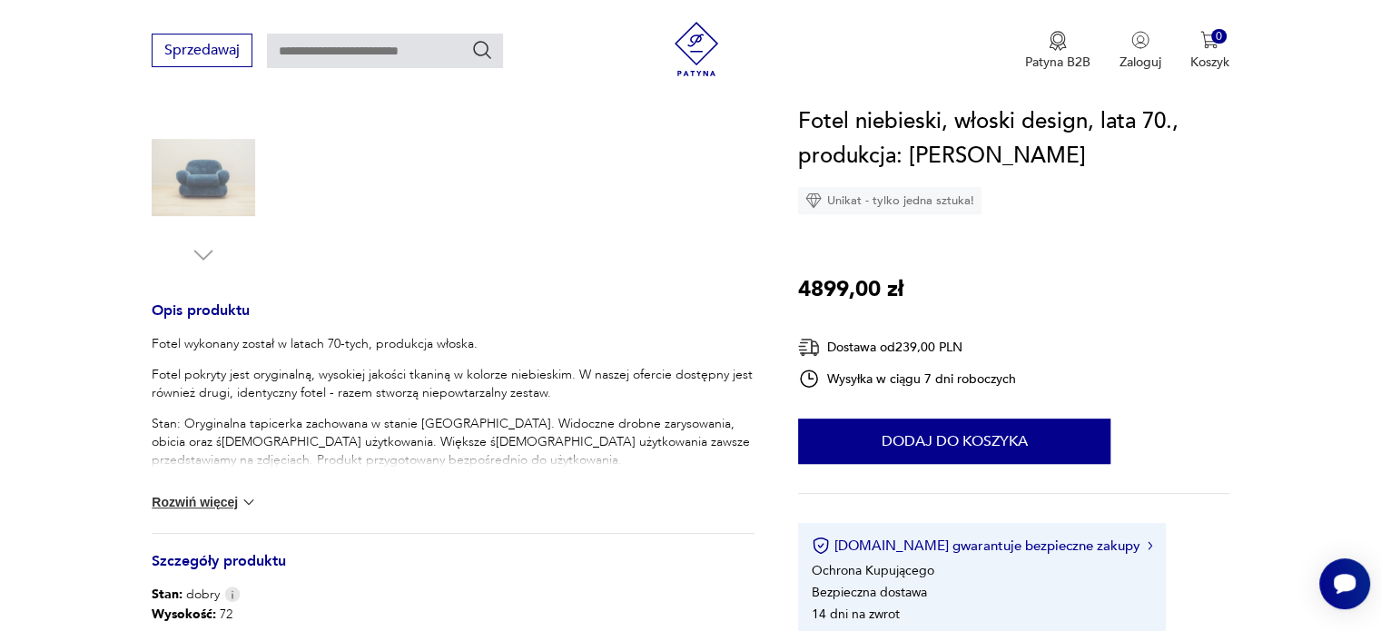
scroll to position [599, 0]
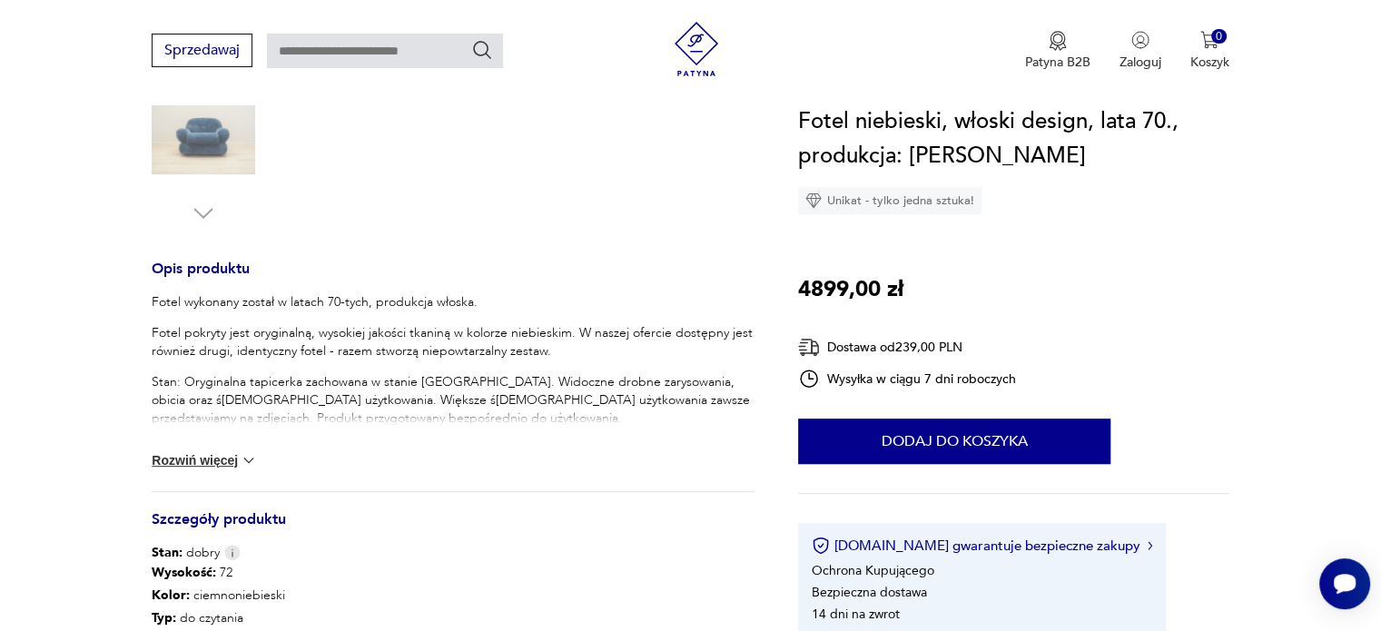
click at [214, 461] on button "Rozwiń więcej" at bounding box center [204, 460] width 105 height 18
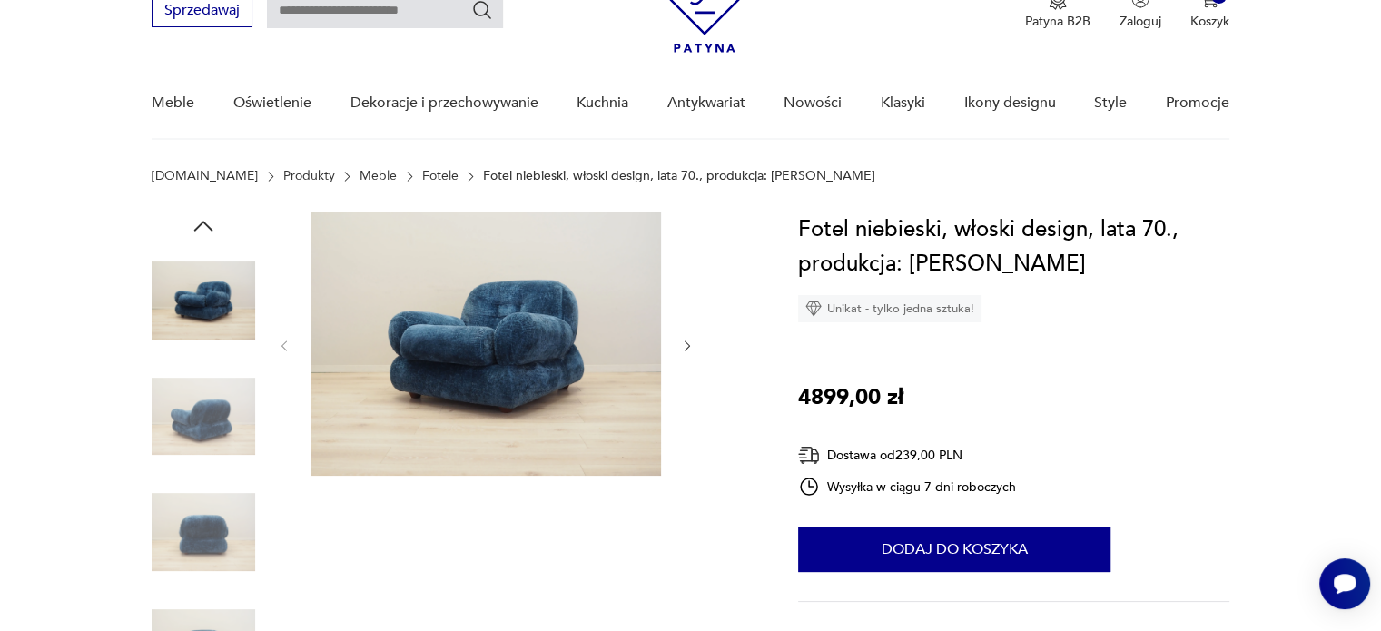
scroll to position [0, 0]
